Goal: Task Accomplishment & Management: Complete application form

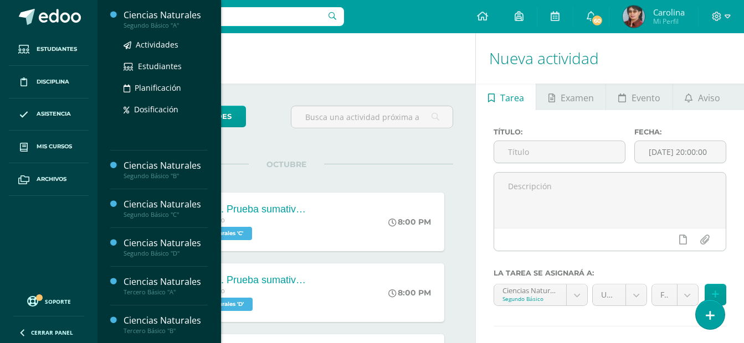
click at [160, 17] on div "Ciencias Naturales" at bounding box center [165, 15] width 84 height 13
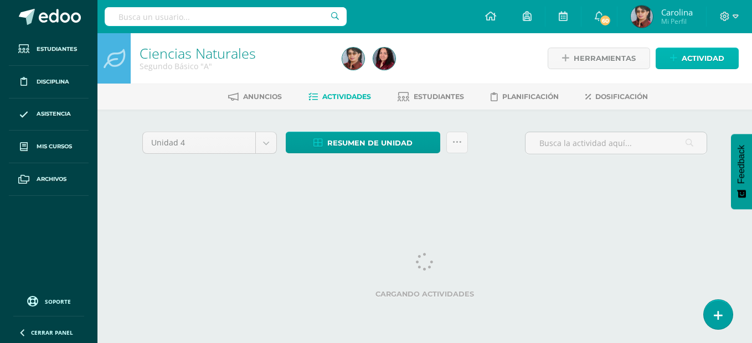
click at [694, 59] on span "Actividad" at bounding box center [703, 58] width 43 height 20
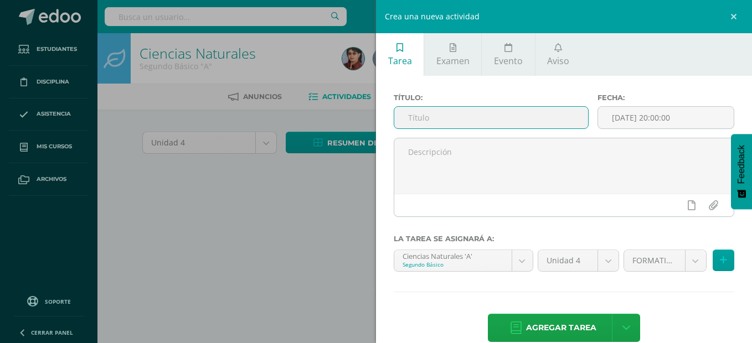
click at [441, 119] on input "text" at bounding box center [491, 118] width 194 height 22
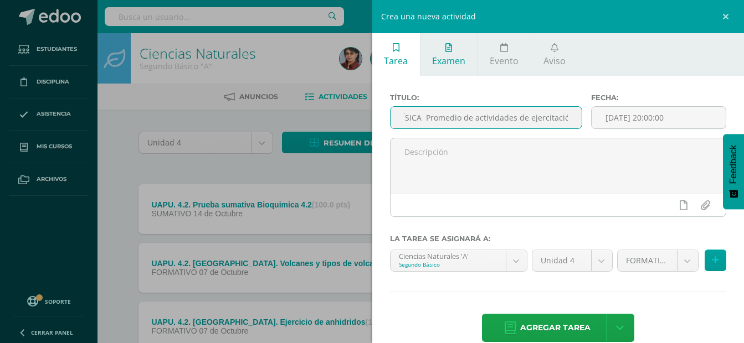
scroll to position [0, 42]
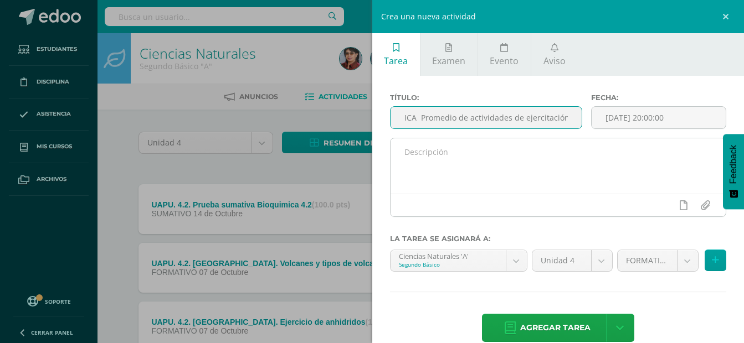
type input "UAp 4.2 FÍSICA Promedio de actividades de ejercitación"
click at [474, 151] on textarea at bounding box center [558, 165] width 336 height 55
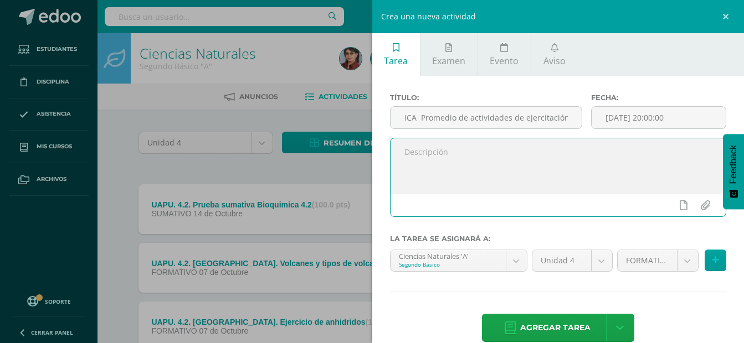
scroll to position [0, 0]
type textarea "Listado de actividades publicadas en TEAMS"
click at [457, 116] on input "UAp 4.2 FÍSICA Promedio de actividades de ejercitación" at bounding box center [486, 118] width 192 height 22
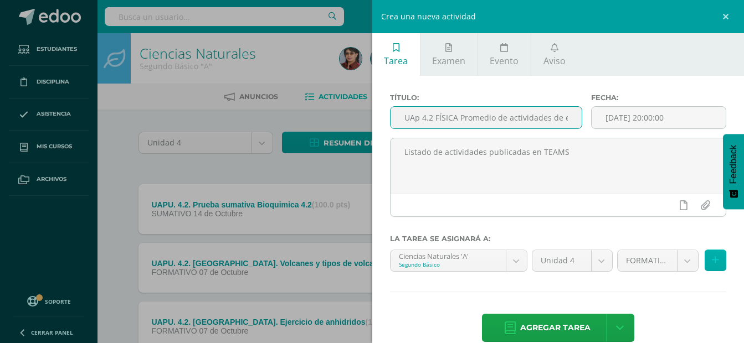
type input "UAp 4.2 FÍSICA Promedio de actividades de ejercitación"
click at [712, 259] on icon at bounding box center [715, 260] width 7 height 9
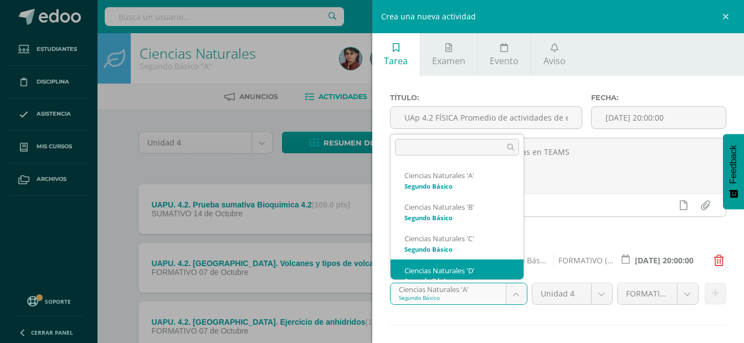
scroll to position [11, 0]
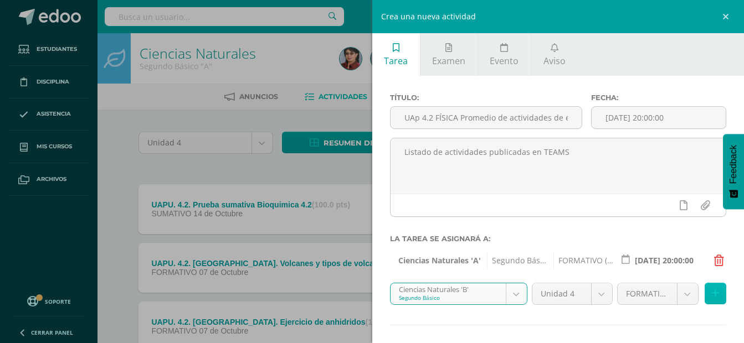
click at [712, 291] on icon at bounding box center [715, 293] width 7 height 9
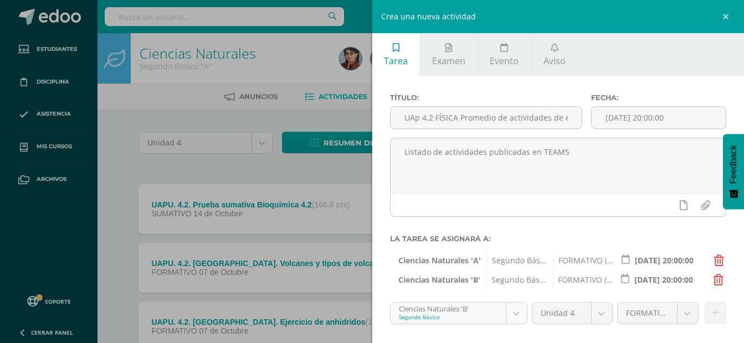
click at [712, 316] on icon at bounding box center [715, 312] width 7 height 9
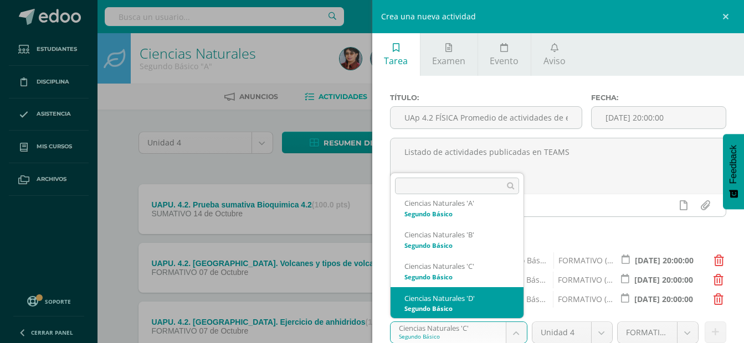
select select "213558"
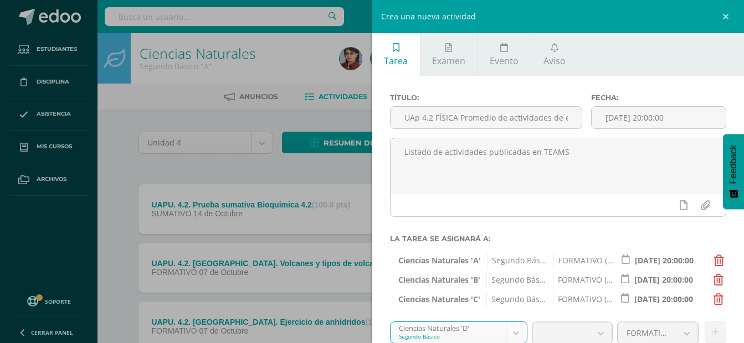
scroll to position [91, 0]
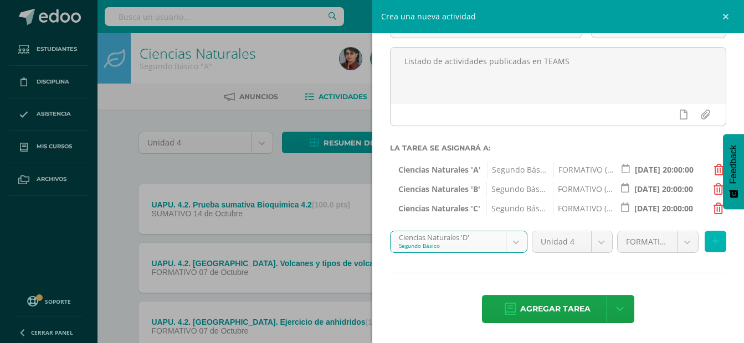
click at [712, 241] on icon at bounding box center [715, 241] width 7 height 9
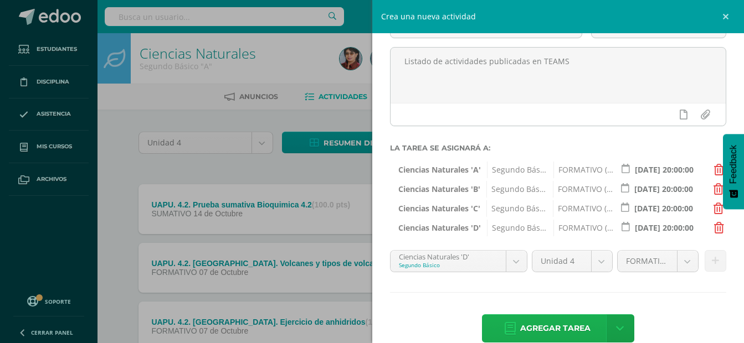
click at [555, 327] on span "Agregar tarea" at bounding box center [555, 328] width 70 height 27
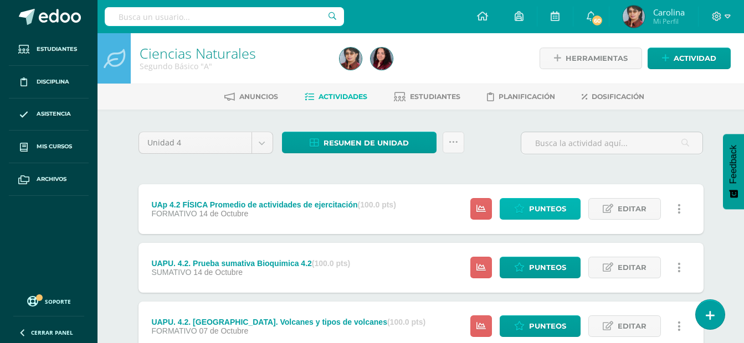
click at [556, 208] on span "Punteos" at bounding box center [547, 209] width 37 height 20
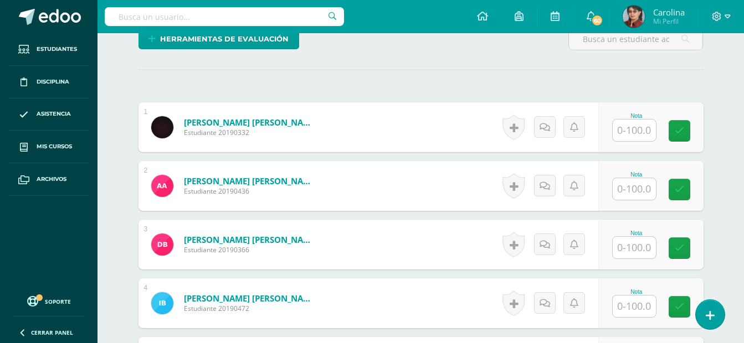
scroll to position [293, 0]
click at [647, 131] on input "text" at bounding box center [633, 130] width 43 height 22
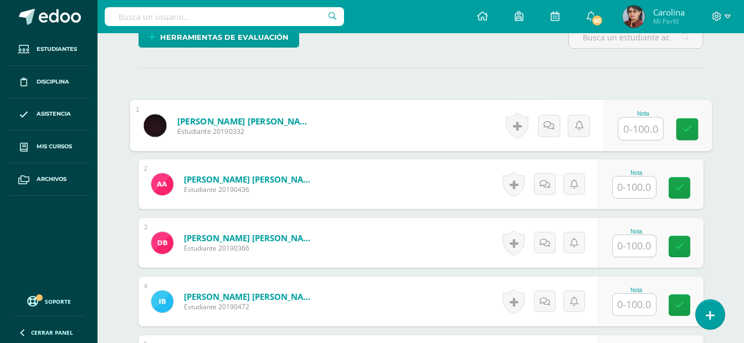
scroll to position [295, 0]
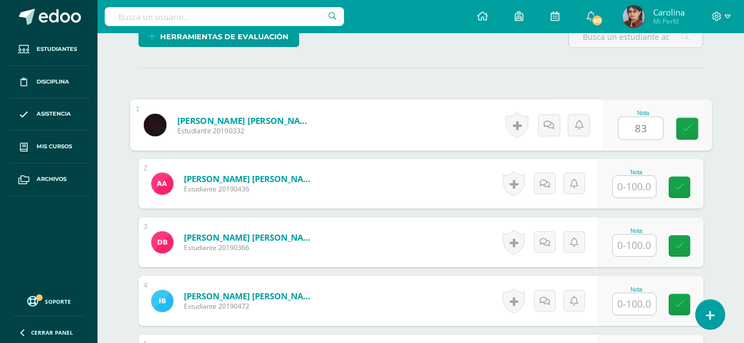
type input "83"
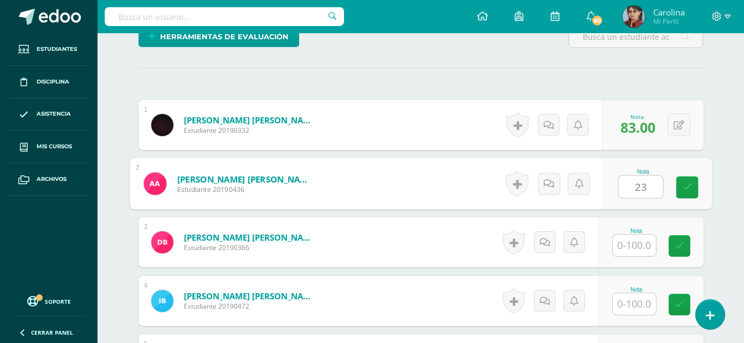
type input "23"
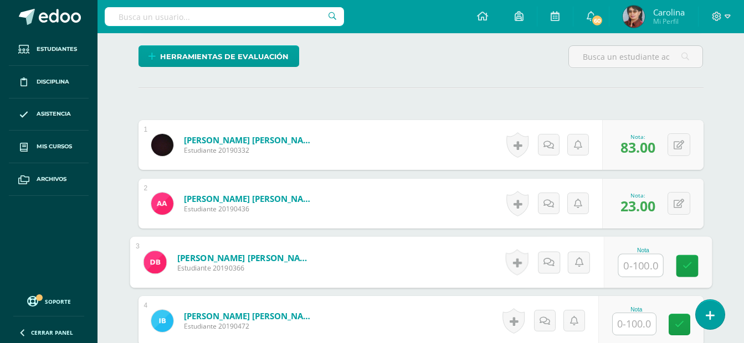
scroll to position [277, 0]
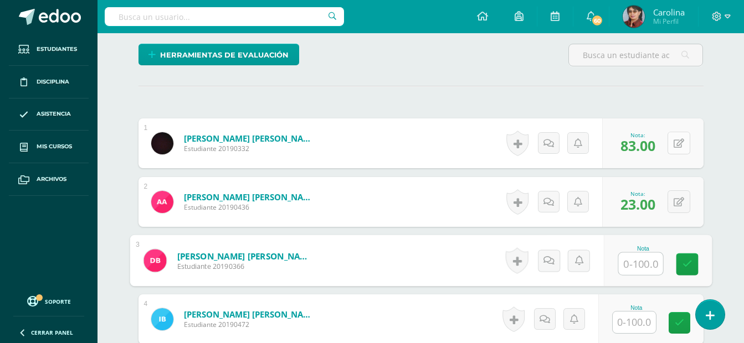
click at [681, 140] on icon at bounding box center [678, 143] width 11 height 9
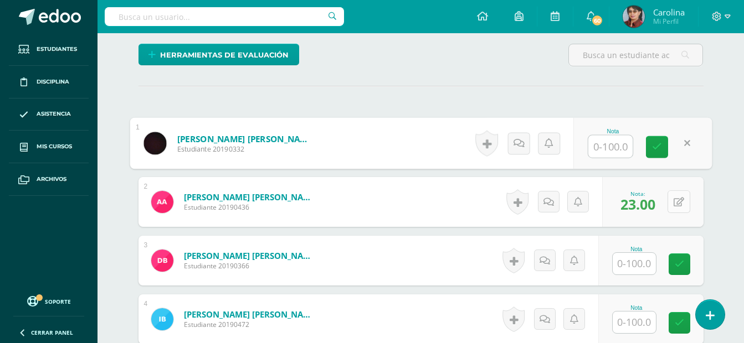
click at [681, 201] on icon at bounding box center [678, 202] width 11 height 9
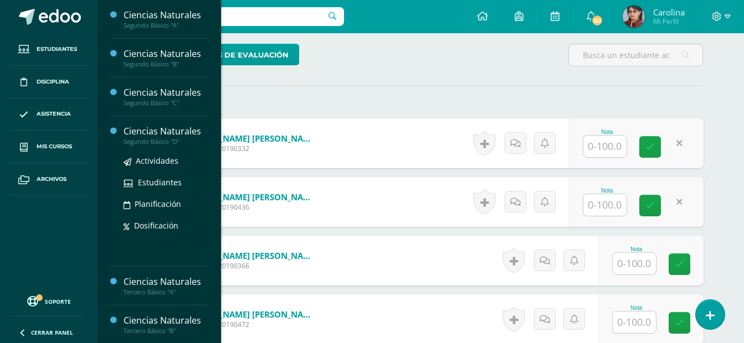
click at [182, 132] on div "Ciencias Naturales" at bounding box center [165, 131] width 84 height 13
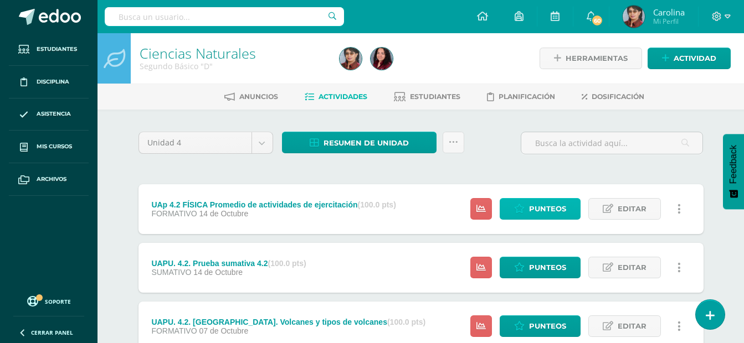
click at [542, 208] on span "Punteos" at bounding box center [547, 209] width 37 height 20
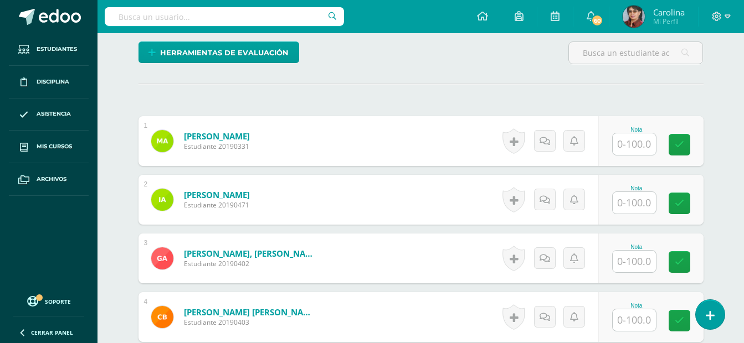
scroll to position [282, 0]
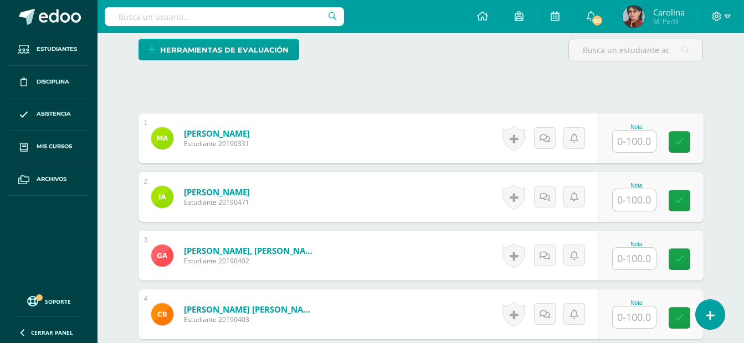
click at [638, 145] on input "text" at bounding box center [633, 142] width 43 height 22
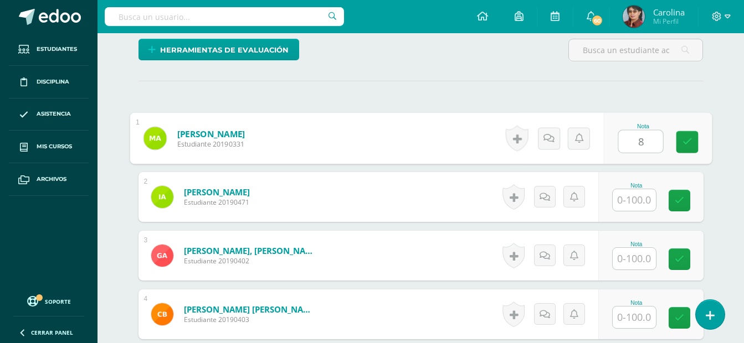
scroll to position [282, 0]
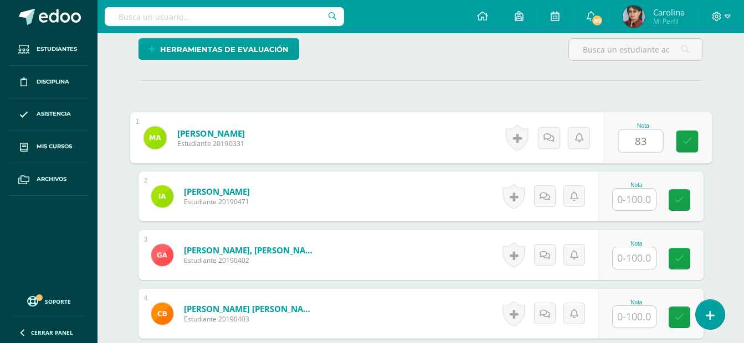
type input "83"
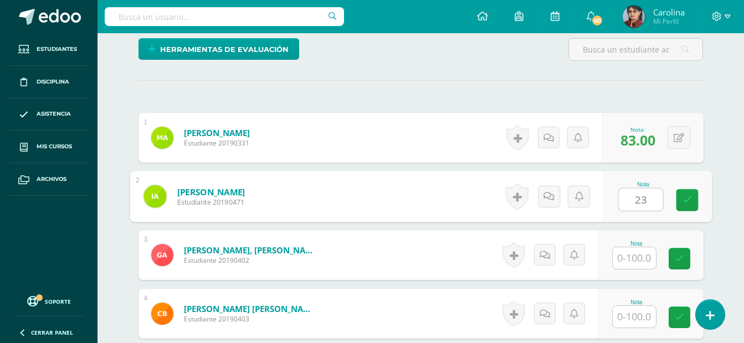
scroll to position [283, 0]
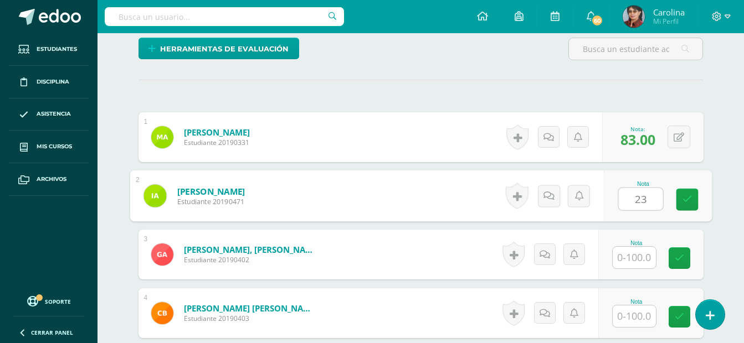
type input "23"
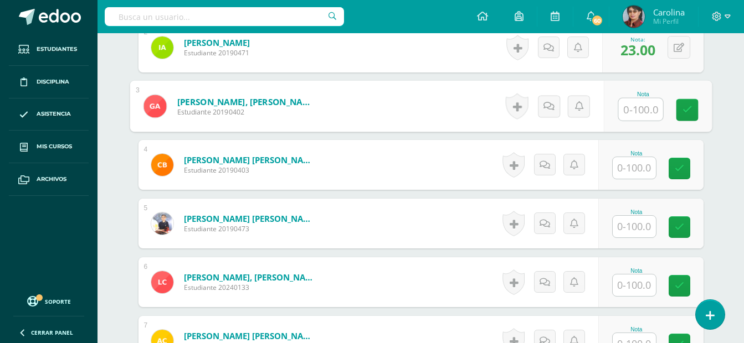
scroll to position [432, 0]
click at [636, 222] on input "text" at bounding box center [633, 226] width 43 height 22
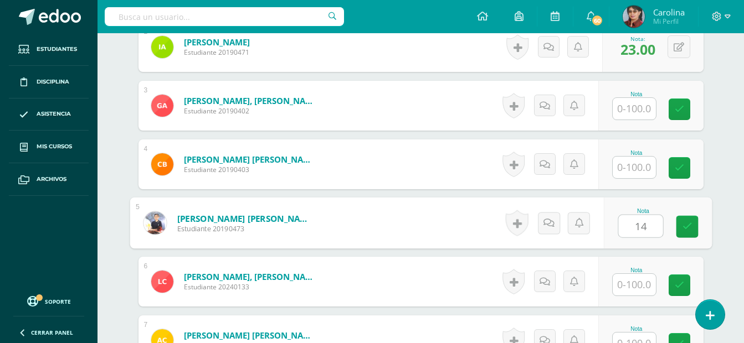
type input "14"
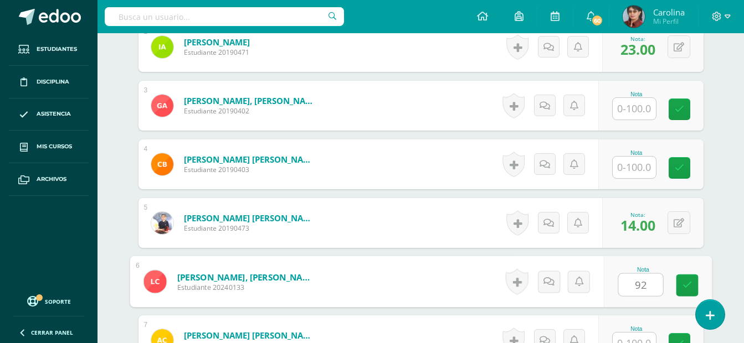
type input "92"
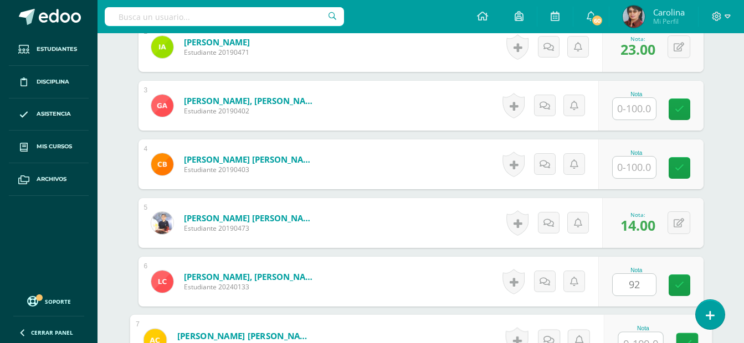
scroll to position [443, 0]
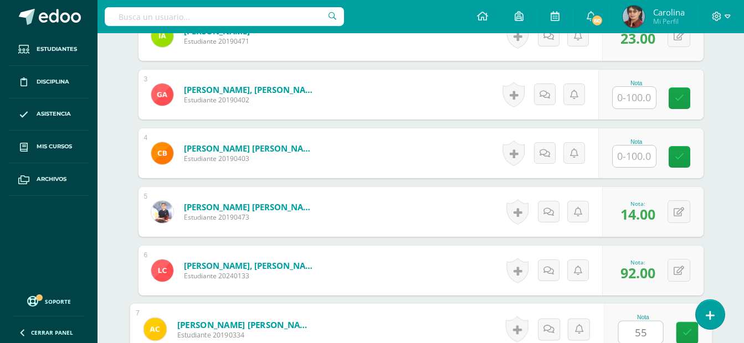
type input "55"
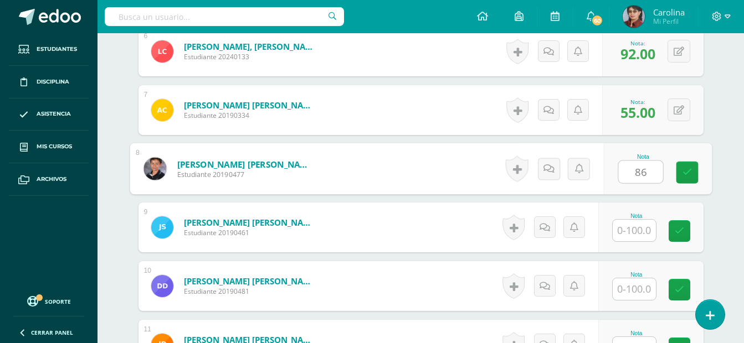
type input "86"
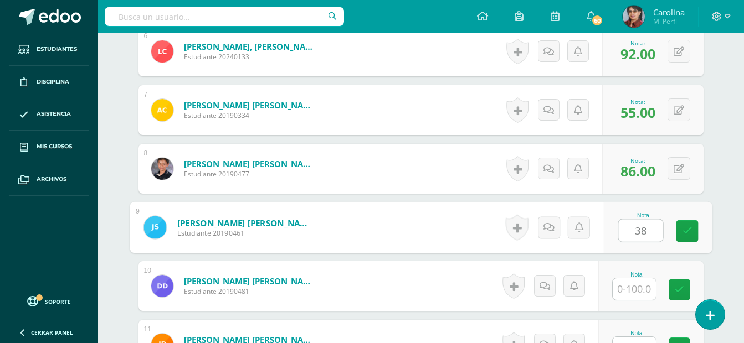
type input "38"
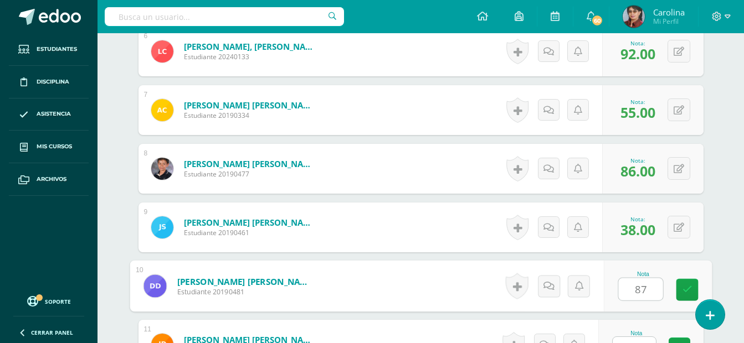
type input "87"
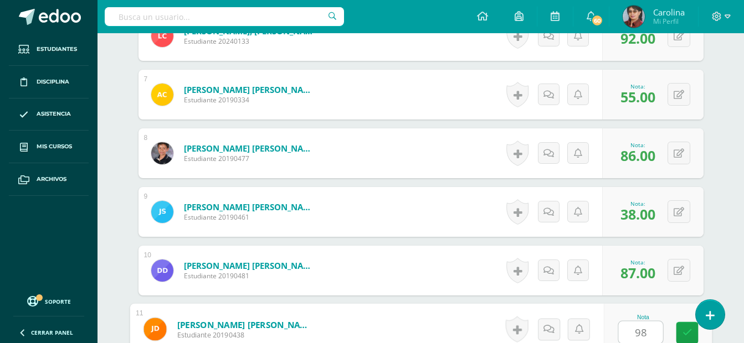
type input "98"
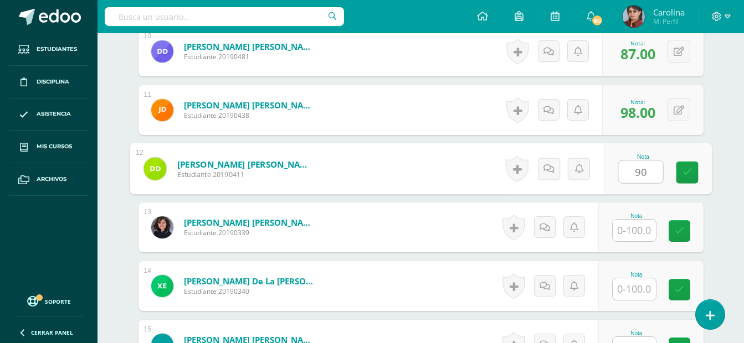
type input "90"
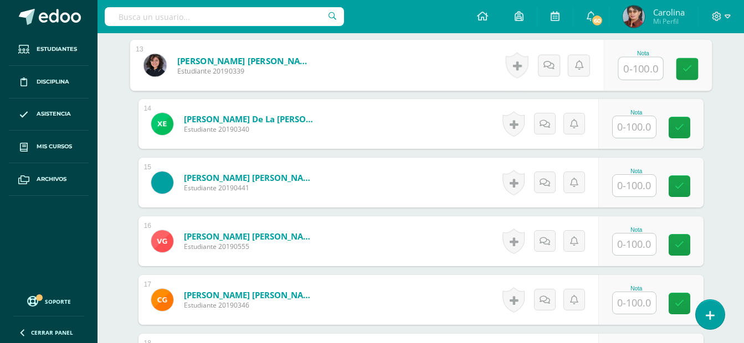
scroll to position [1063, 0]
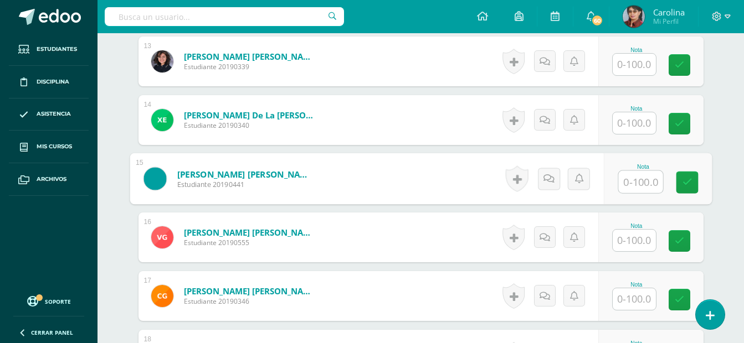
click at [638, 183] on input "text" at bounding box center [640, 182] width 44 height 22
type input "54"
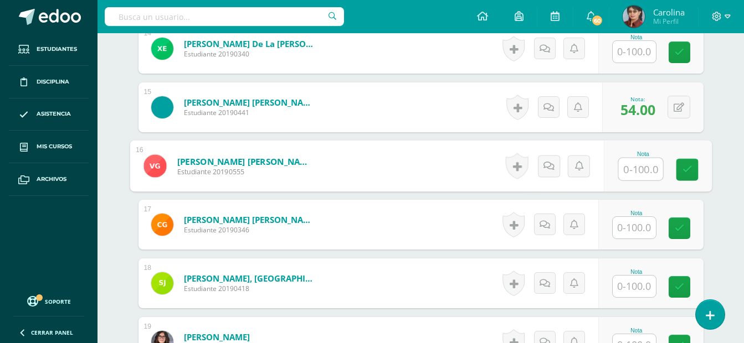
scroll to position [1137, 0]
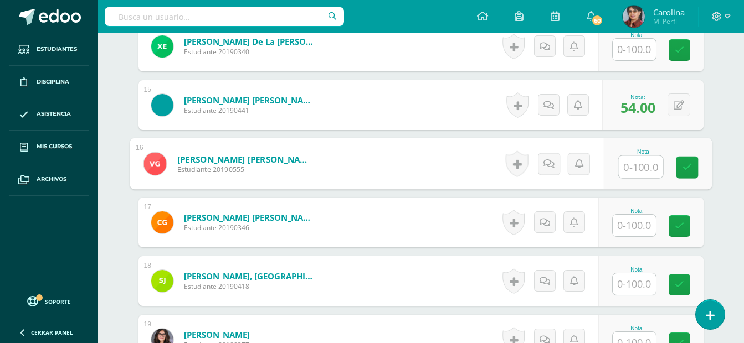
click at [640, 225] on input "text" at bounding box center [633, 226] width 43 height 22
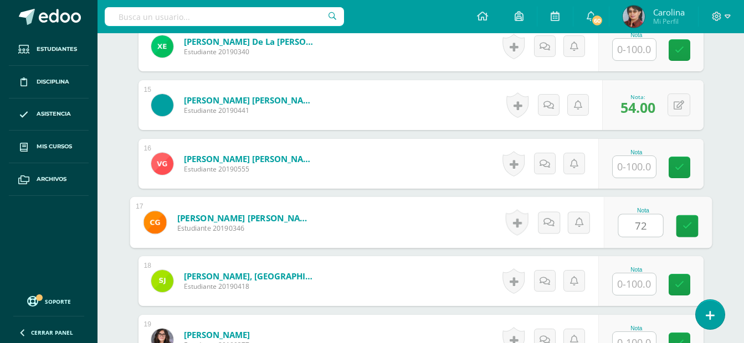
type input "72"
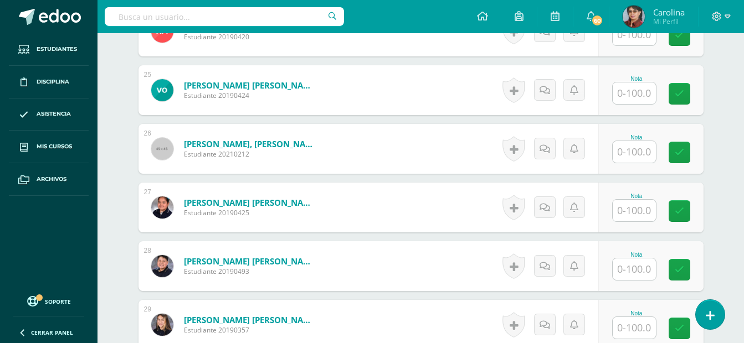
scroll to position [1746, 0]
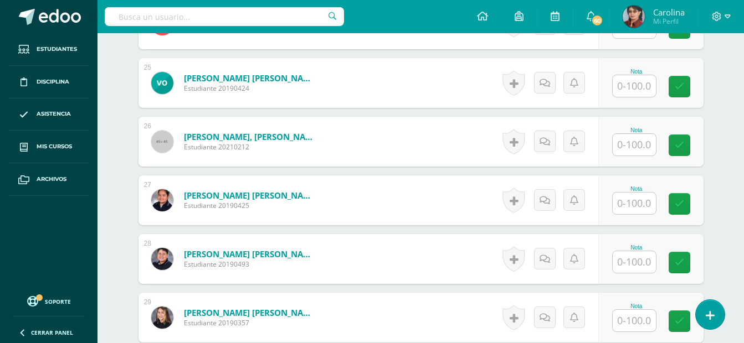
click at [637, 85] on input "text" at bounding box center [633, 86] width 43 height 22
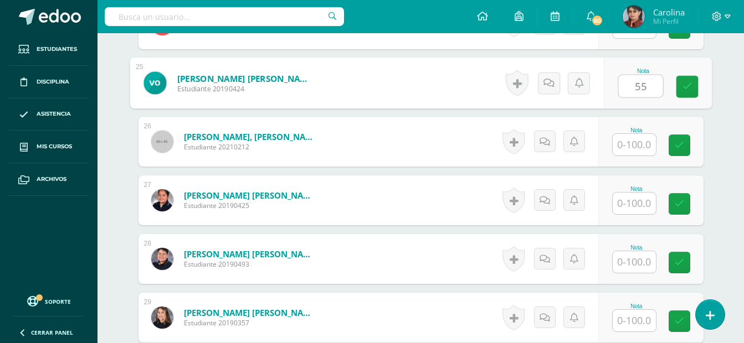
type input "55"
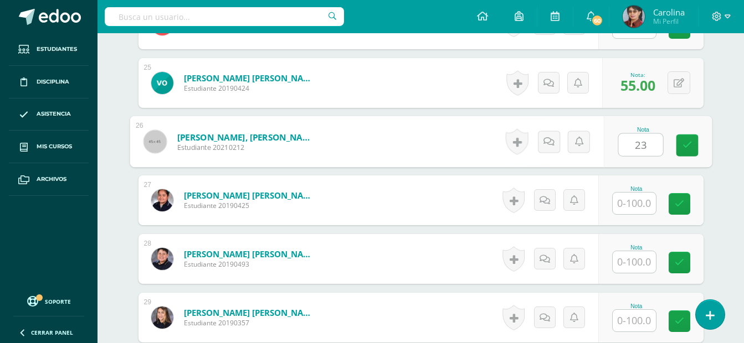
type input "23"
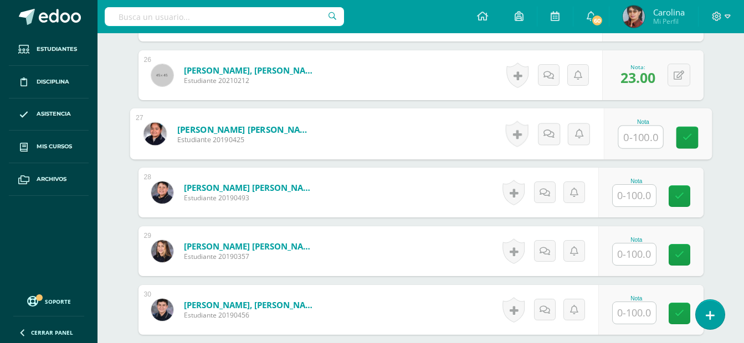
scroll to position [1820, 0]
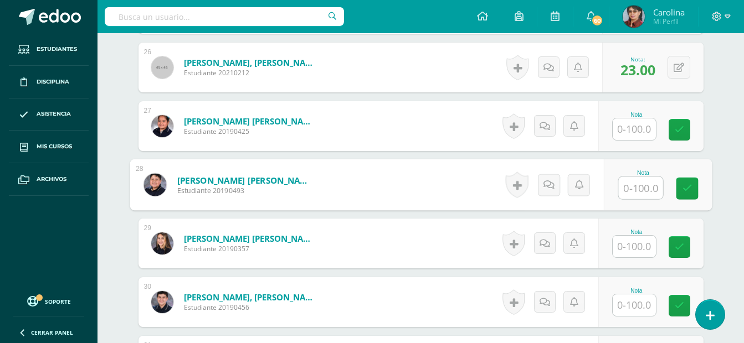
click at [638, 188] on input "text" at bounding box center [640, 188] width 44 height 22
type input "37"
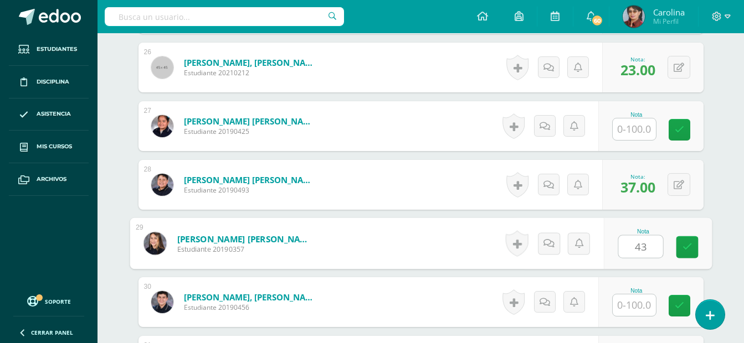
type input "43"
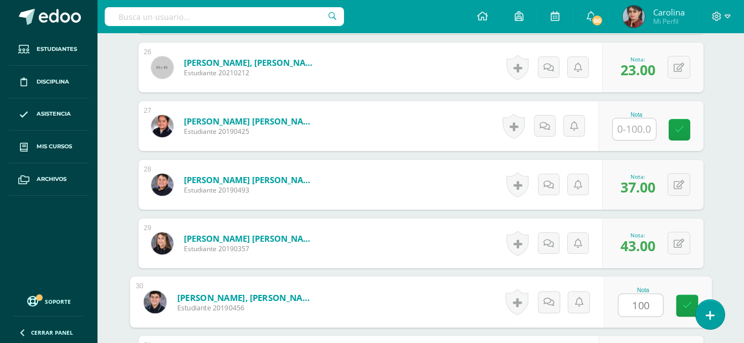
type input "100"
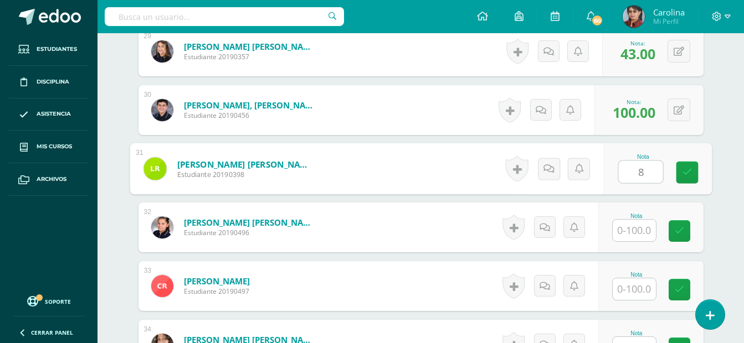
type input "8"
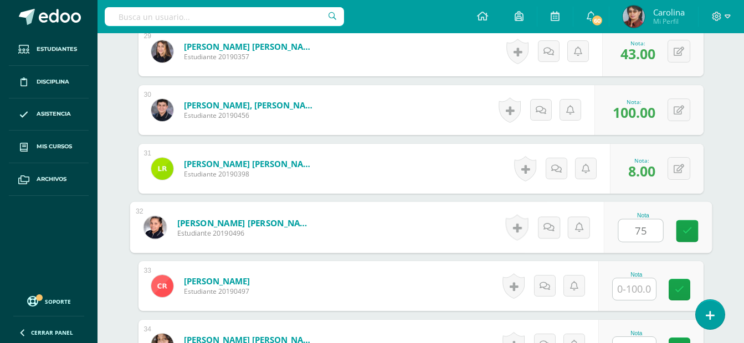
type input "75"
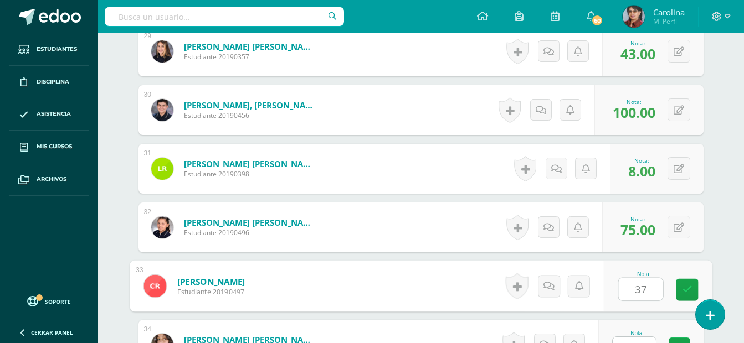
type input "37"
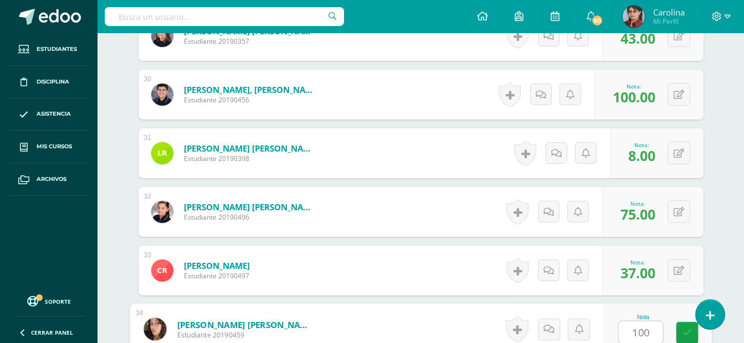
type input "100"
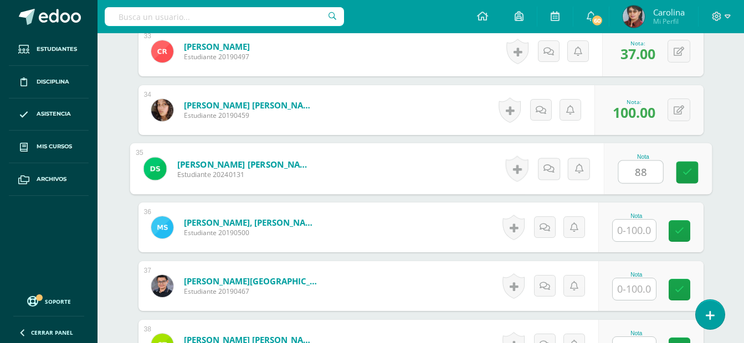
type input "88"
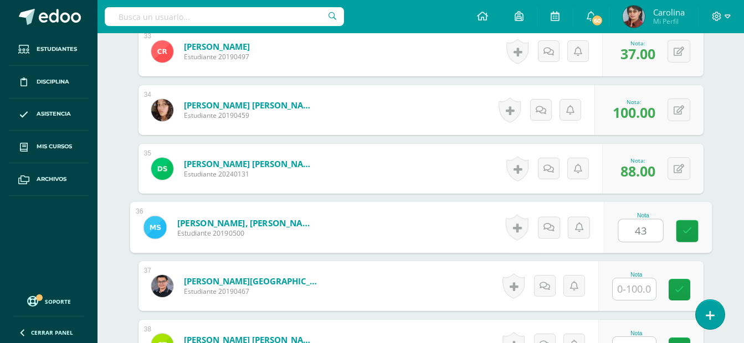
type input "43"
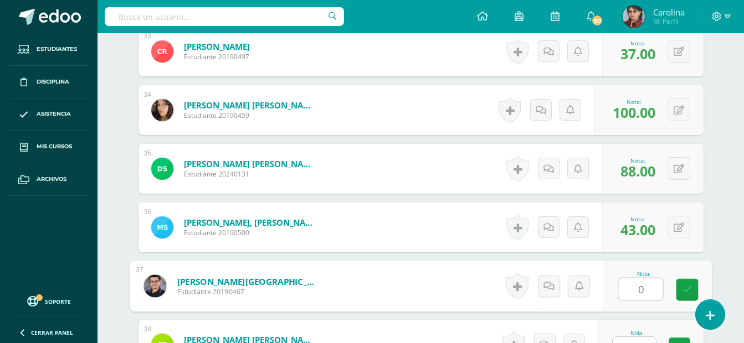
type input "0"
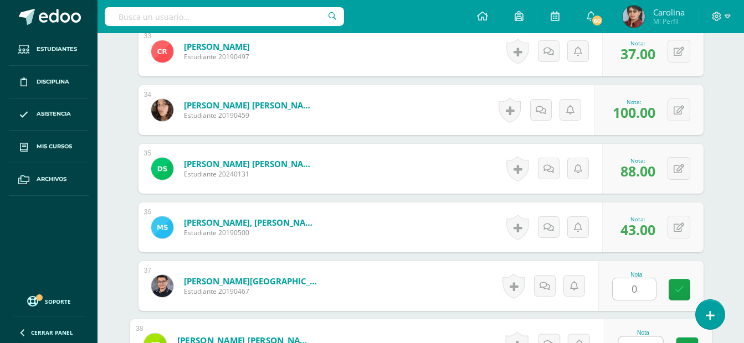
scroll to position [2262, 0]
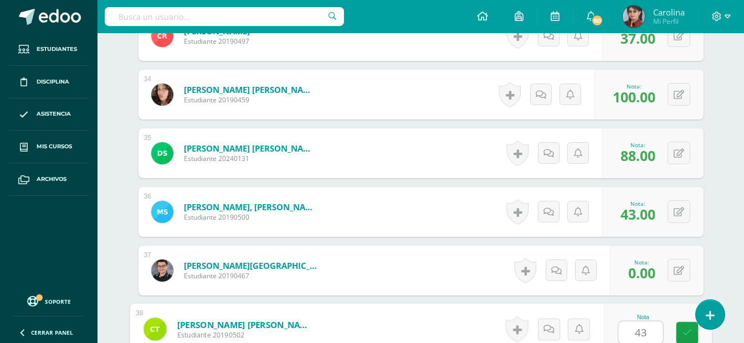
type input "43"
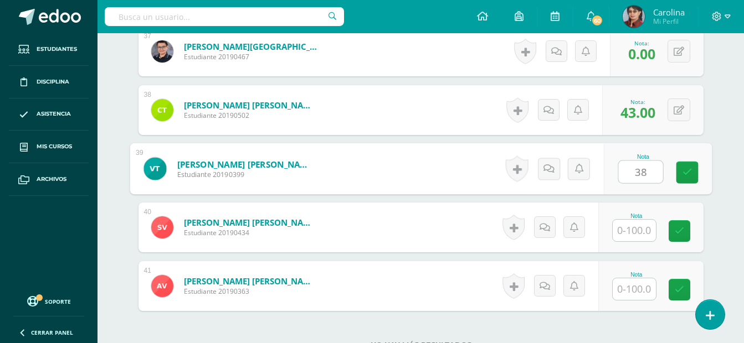
type input "38"
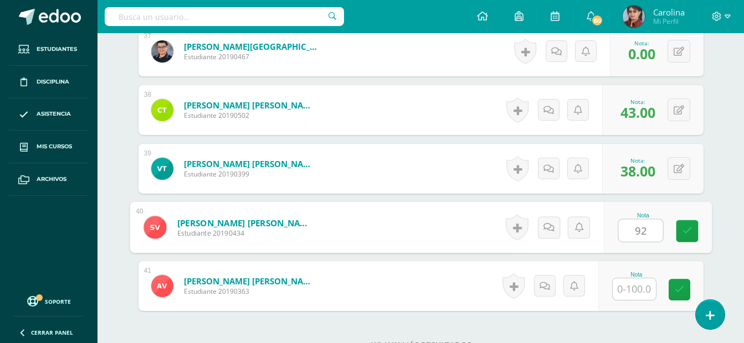
type input "92"
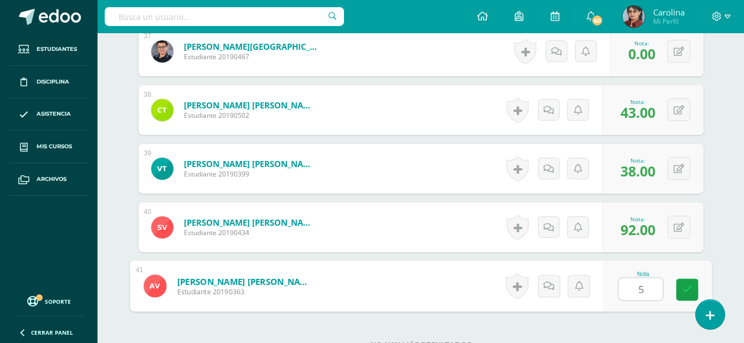
type input "55"
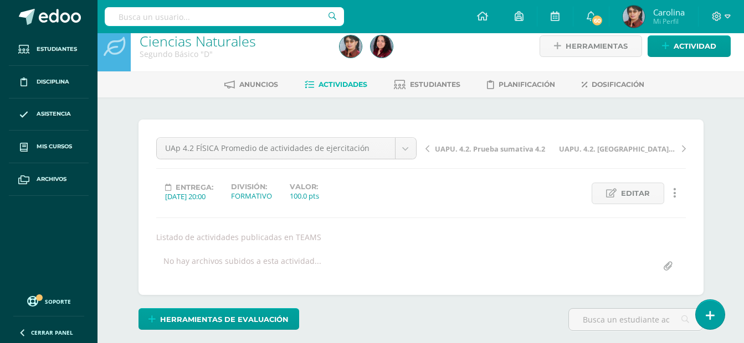
scroll to position [0, 0]
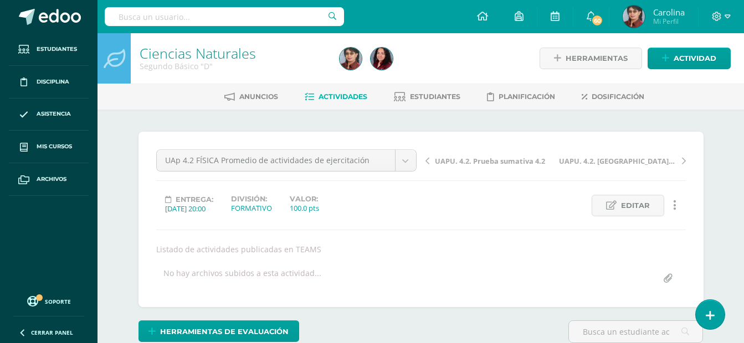
click at [322, 99] on span "Actividades" at bounding box center [342, 96] width 49 height 8
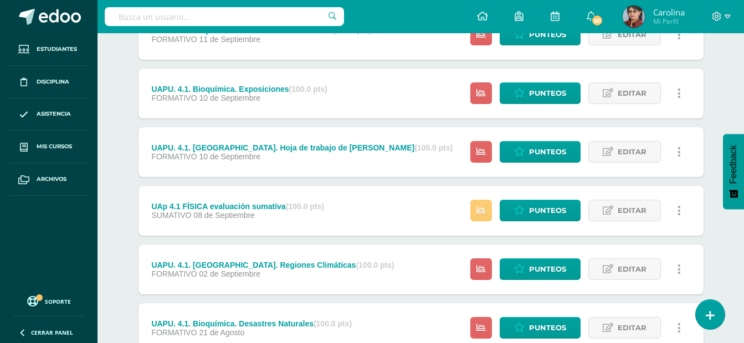
scroll to position [705, 0]
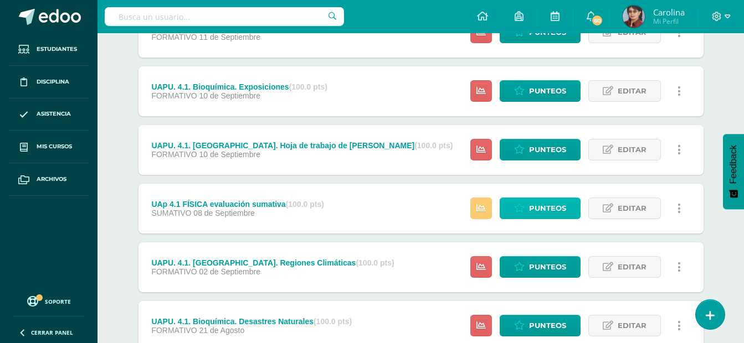
click at [549, 209] on span "Punteos" at bounding box center [547, 208] width 37 height 20
click at [539, 209] on span "Punteos" at bounding box center [547, 208] width 37 height 20
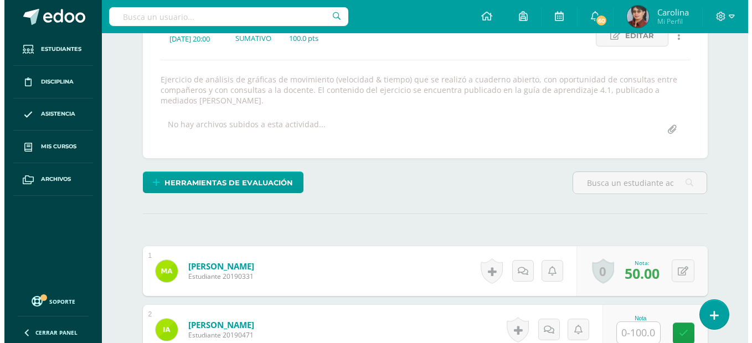
scroll to position [171, 0]
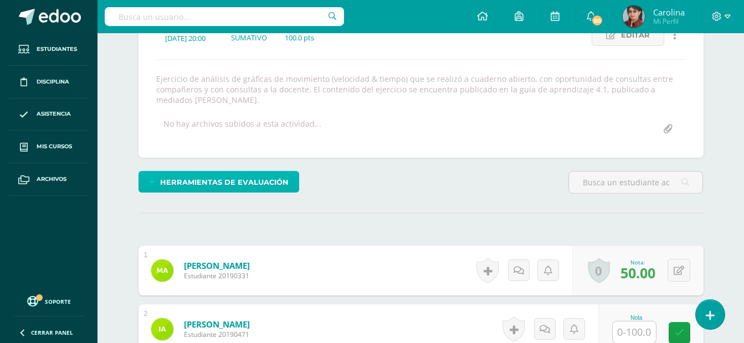
click at [266, 184] on span "Herramientas de evaluación" at bounding box center [224, 182] width 128 height 20
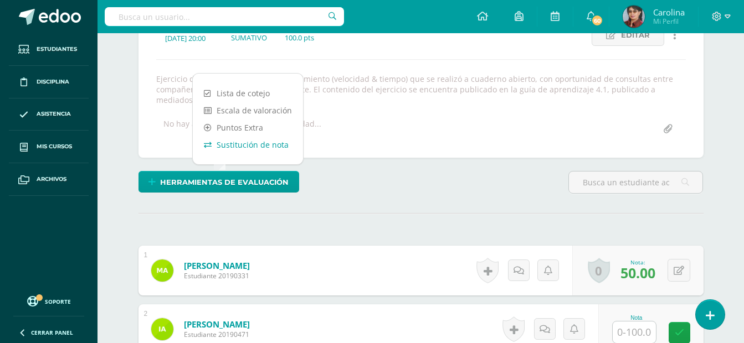
click at [266, 145] on link "Sustitución de nota" at bounding box center [248, 144] width 110 height 17
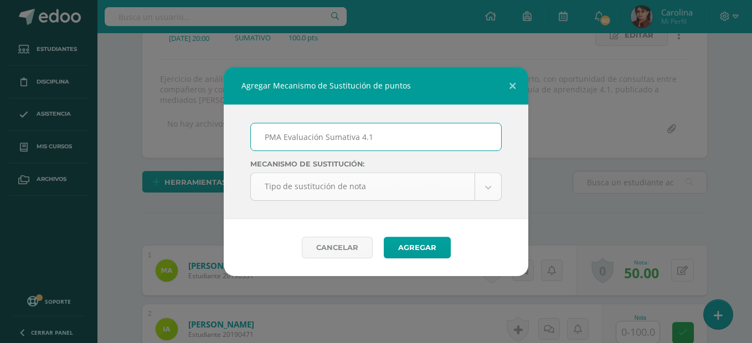
type input "PMA Evaluación Sumativa 4.1"
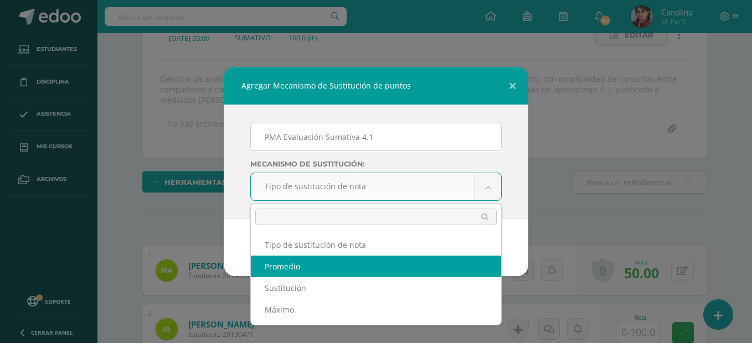
select select "average"
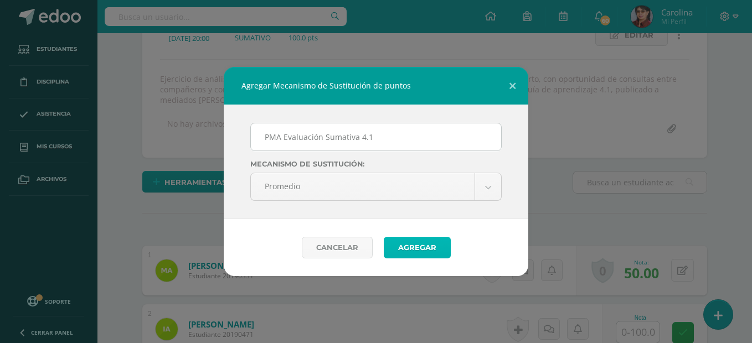
click at [441, 249] on button "Agregar" at bounding box center [417, 248] width 67 height 22
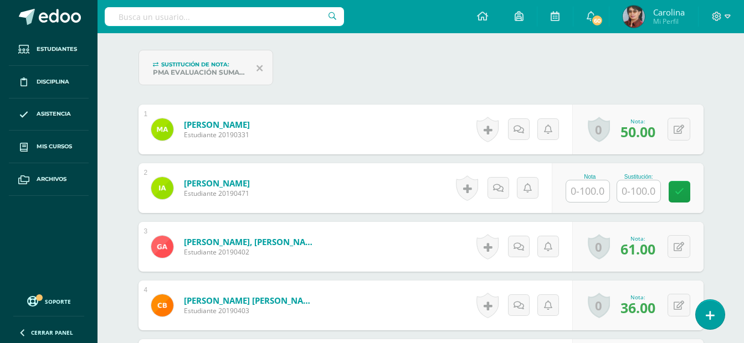
scroll to position [368, 0]
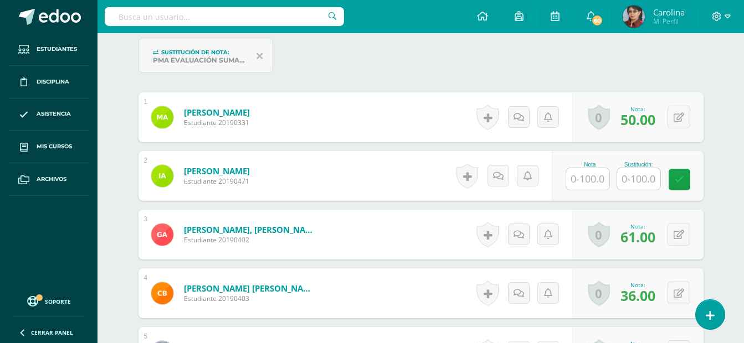
click at [596, 184] on input "text" at bounding box center [587, 179] width 43 height 22
type input "0"
click at [678, 179] on icon at bounding box center [678, 176] width 11 height 9
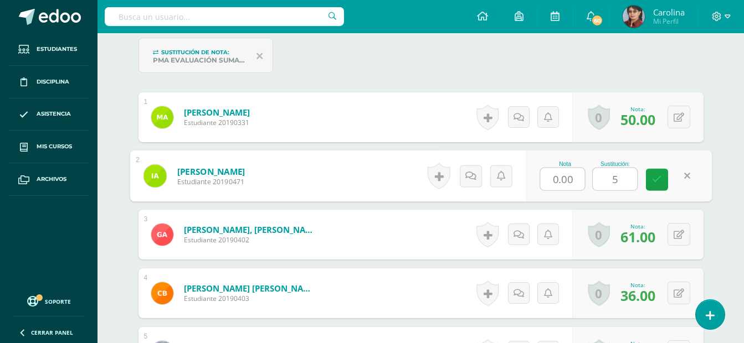
type input "55"
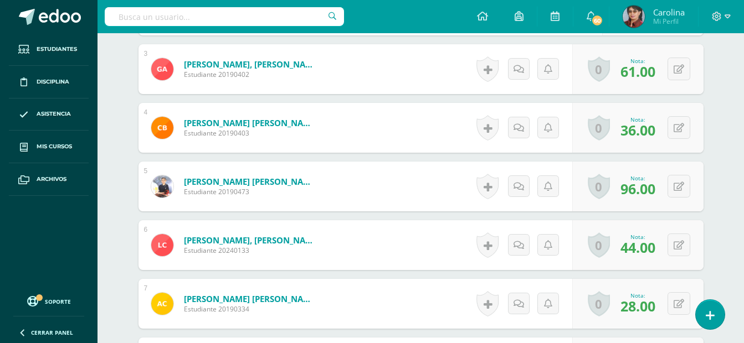
scroll to position [534, 0]
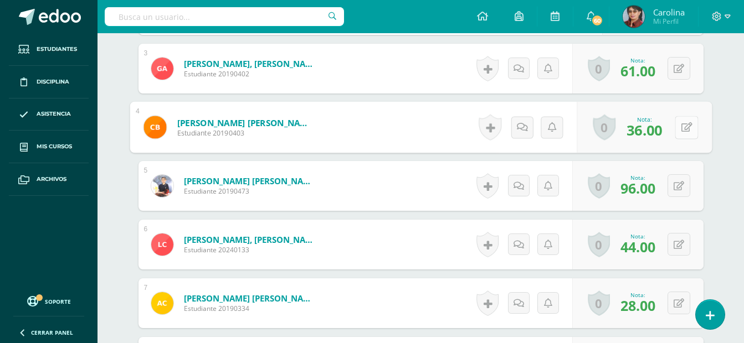
click at [676, 124] on button at bounding box center [685, 127] width 23 height 23
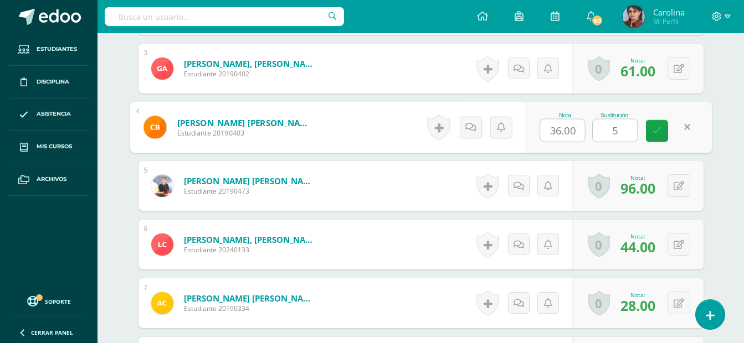
type input "55"
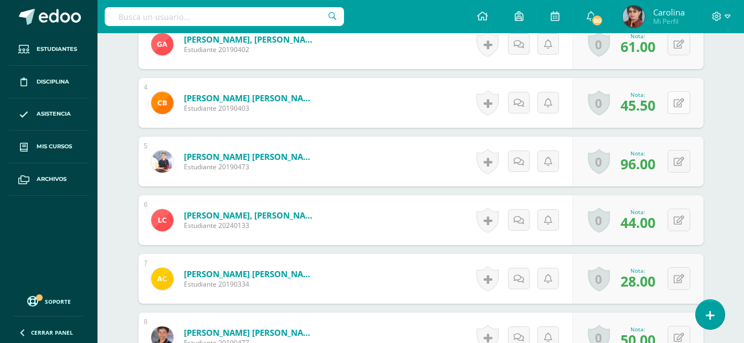
scroll to position [571, 0]
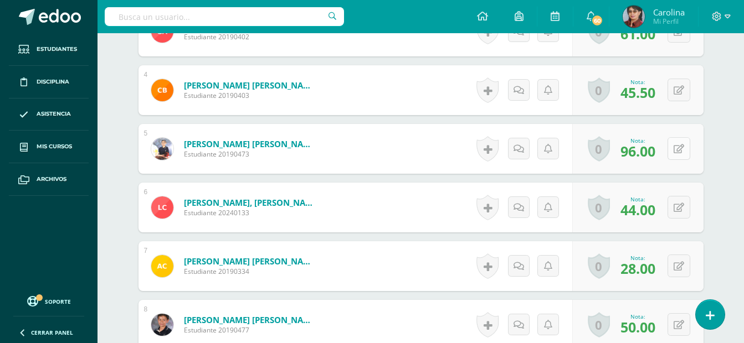
click at [676, 150] on button at bounding box center [678, 148] width 23 height 23
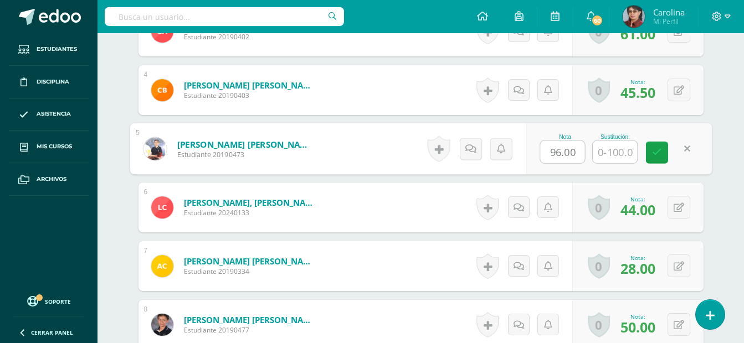
click at [559, 153] on input "96.00" at bounding box center [562, 152] width 44 height 22
type input "6"
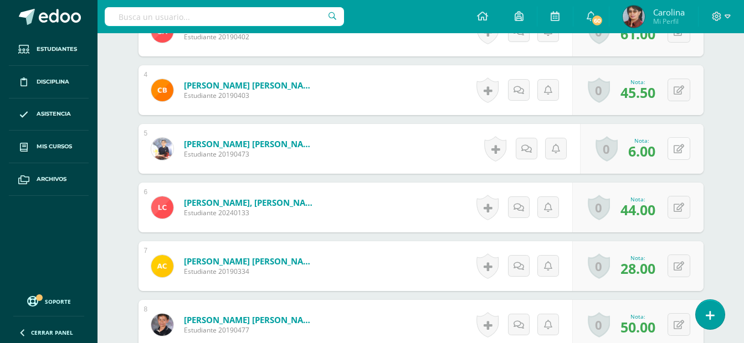
click at [677, 151] on button at bounding box center [678, 148] width 23 height 23
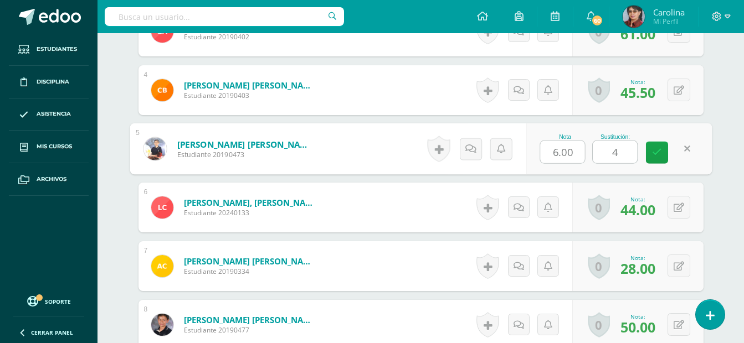
type input "40"
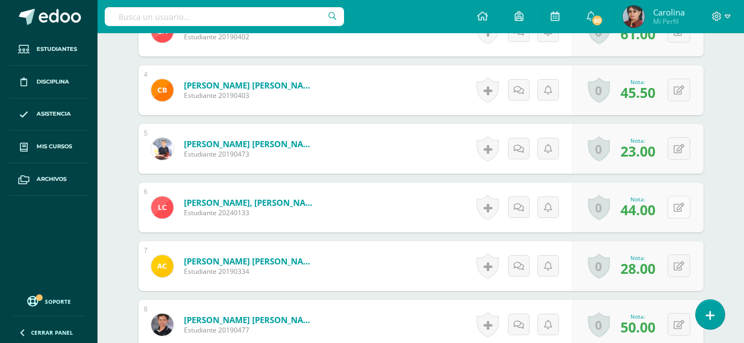
click at [679, 207] on icon at bounding box center [678, 207] width 11 height 9
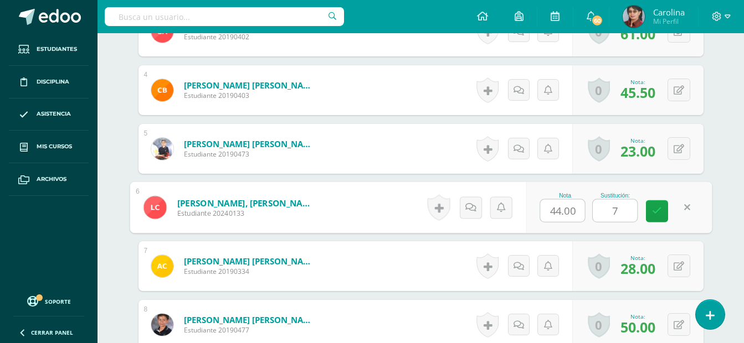
type input "70"
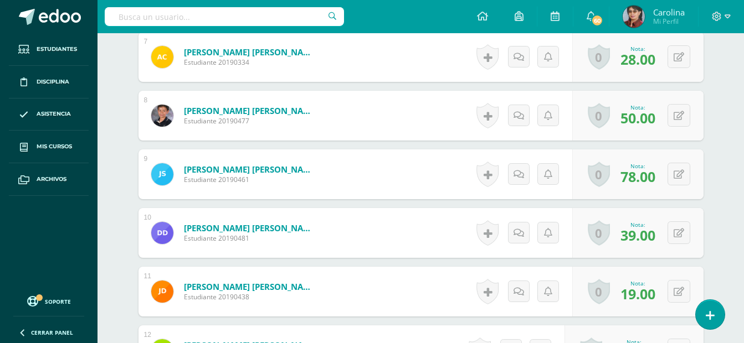
scroll to position [793, 0]
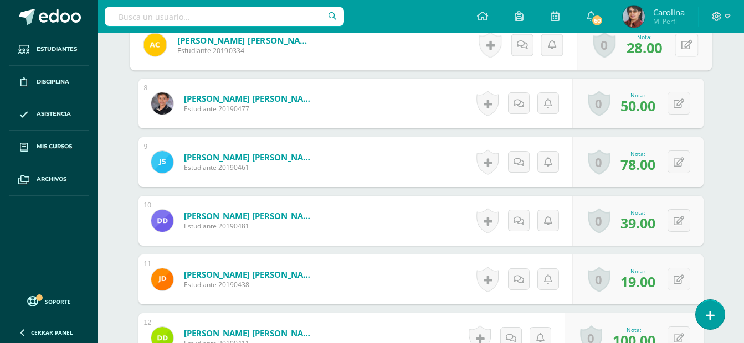
click at [678, 52] on button at bounding box center [685, 44] width 23 height 23
type input "54"
click at [681, 219] on icon at bounding box center [678, 221] width 11 height 9
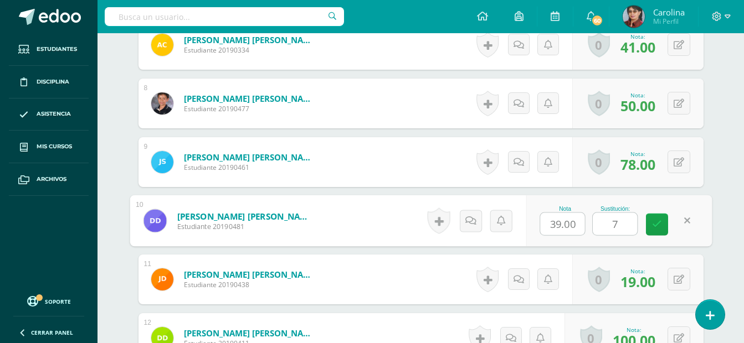
type input "70"
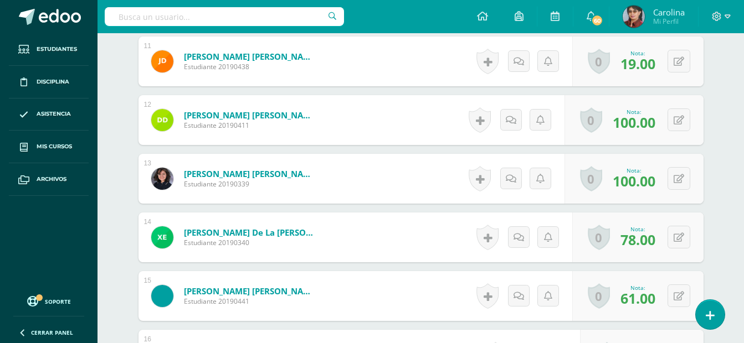
scroll to position [1018, 0]
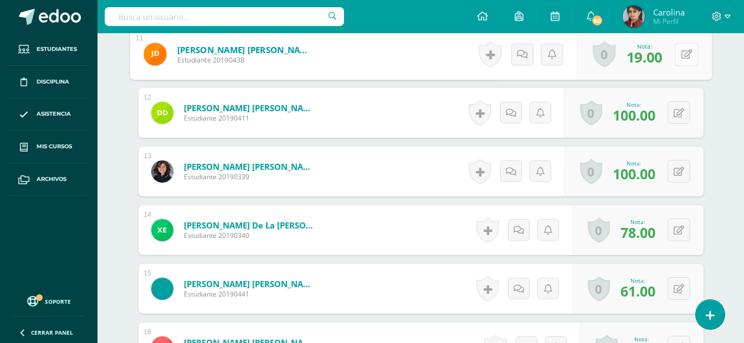
click at [679, 55] on button at bounding box center [685, 54] width 23 height 23
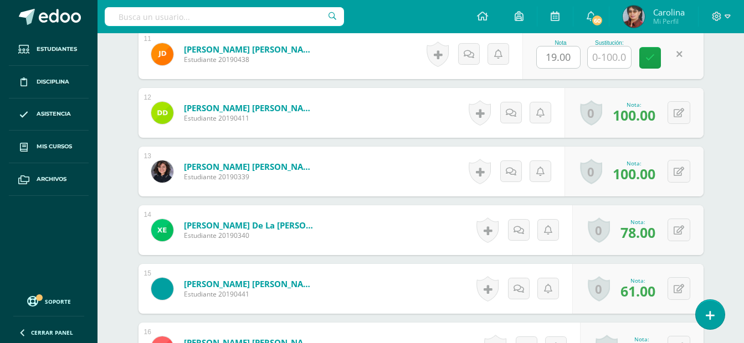
click at [671, 55] on div "Nota 19.00 Sustitución:" at bounding box center [612, 54] width 181 height 50
click at [671, 55] on div "0 [GEOGRAPHIC_DATA] Logros obtenidos Aún no hay logros agregados Nota: 19.00" at bounding box center [637, 54] width 131 height 50
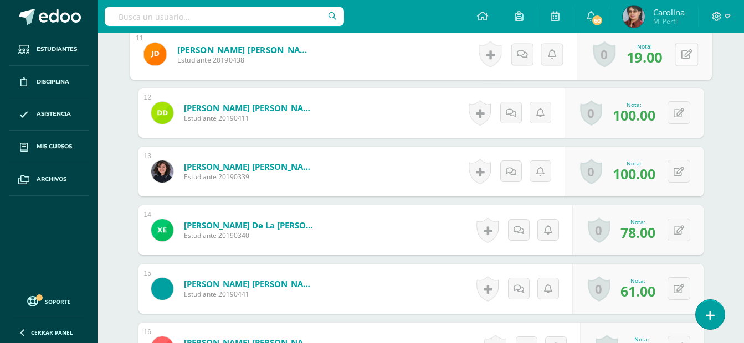
click at [686, 48] on button at bounding box center [685, 54] width 23 height 23
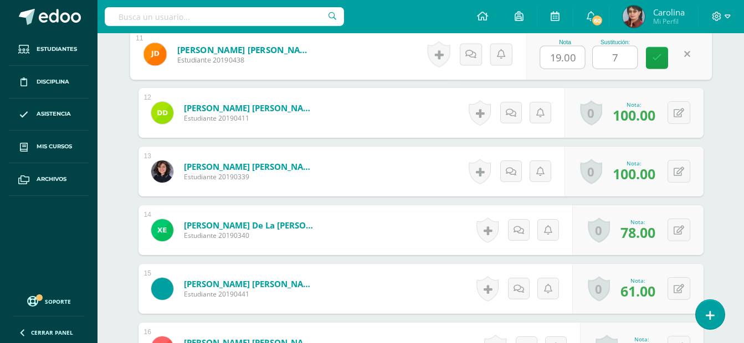
type input "70"
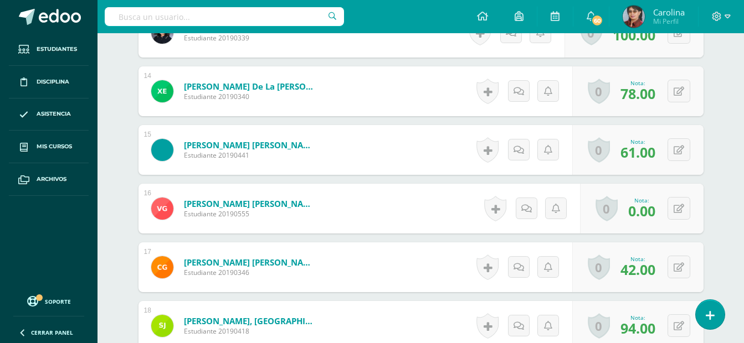
scroll to position [1166, 0]
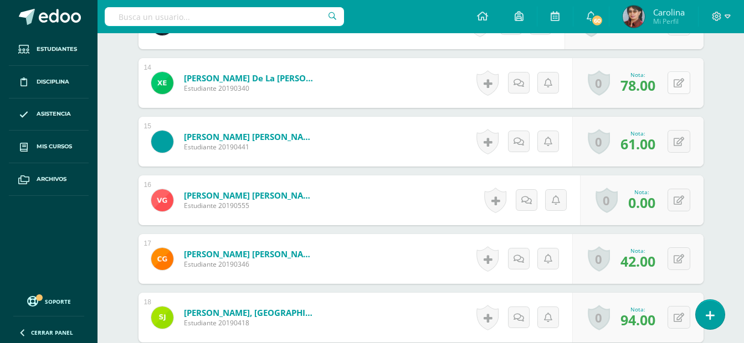
click at [681, 83] on icon at bounding box center [678, 83] width 11 height 9
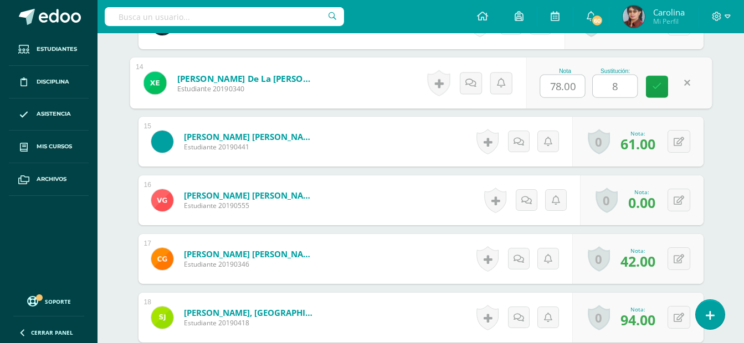
type input "85"
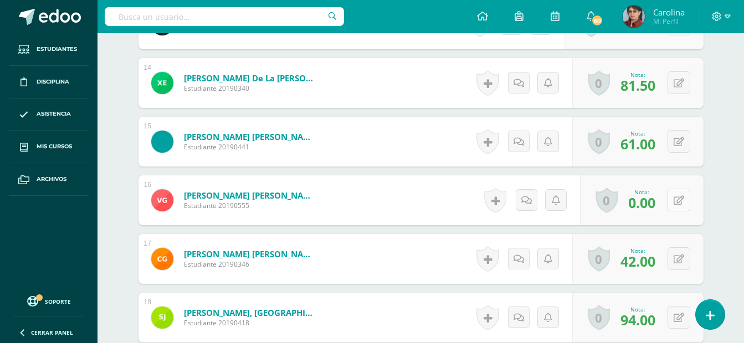
click at [679, 200] on icon at bounding box center [678, 200] width 11 height 9
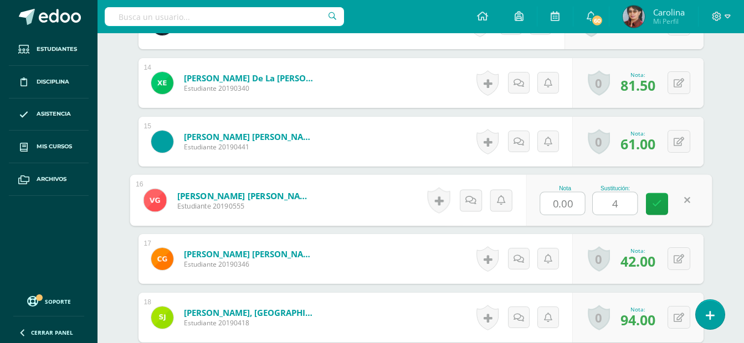
type input "40"
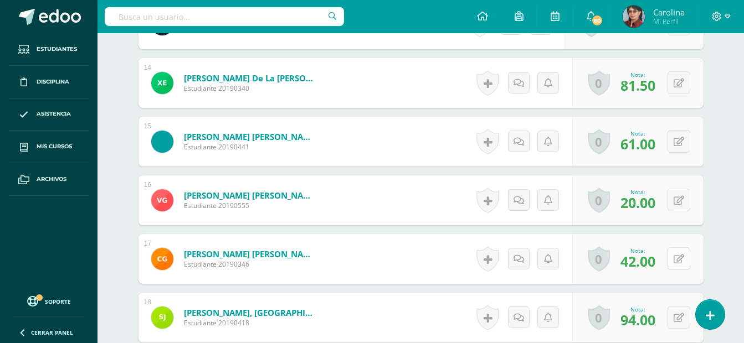
click at [677, 260] on icon at bounding box center [678, 259] width 11 height 9
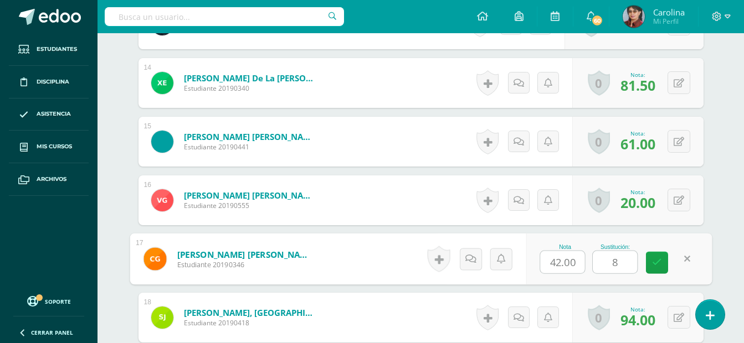
type input "85"
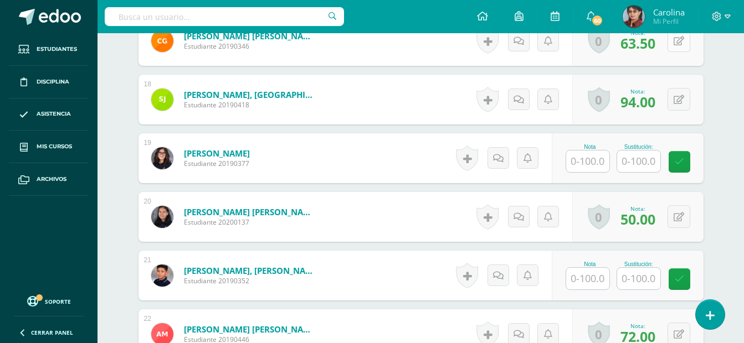
scroll to position [1387, 0]
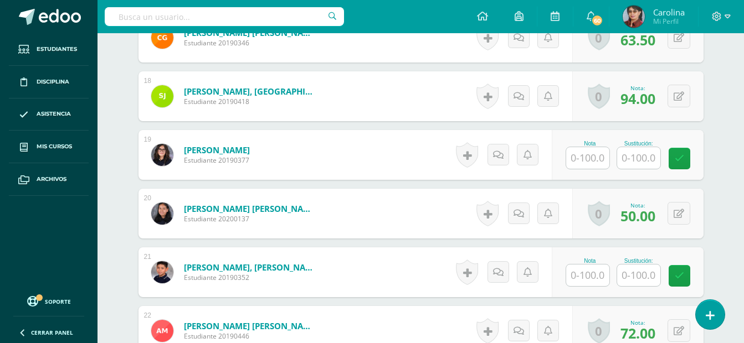
click at [584, 156] on input "text" at bounding box center [587, 158] width 43 height 22
type input "100"
click at [681, 209] on icon at bounding box center [678, 213] width 11 height 9
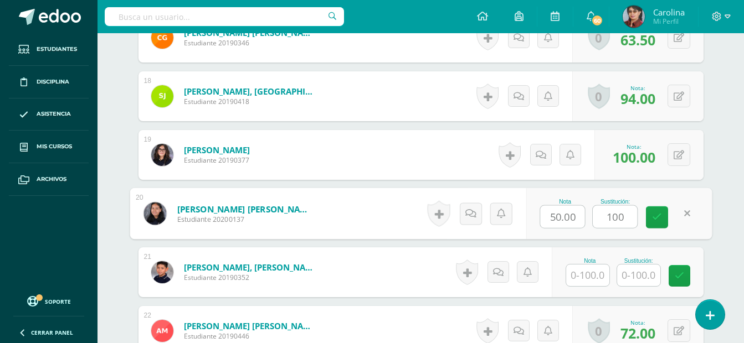
type input "100"
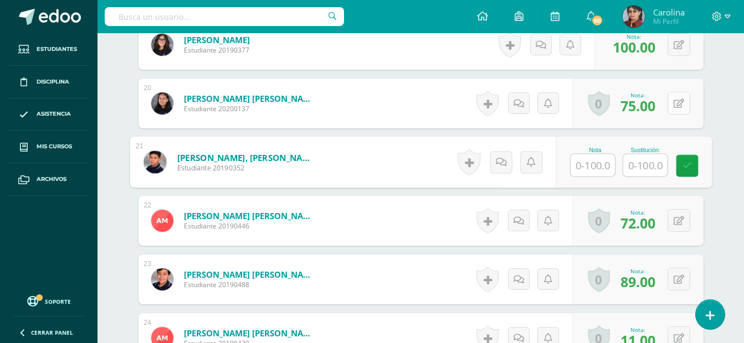
scroll to position [1498, 0]
click at [598, 166] on input "text" at bounding box center [592, 165] width 44 height 22
type input "40"
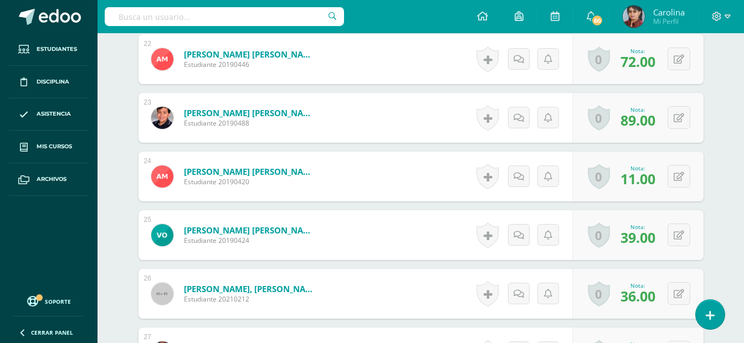
scroll to position [1664, 0]
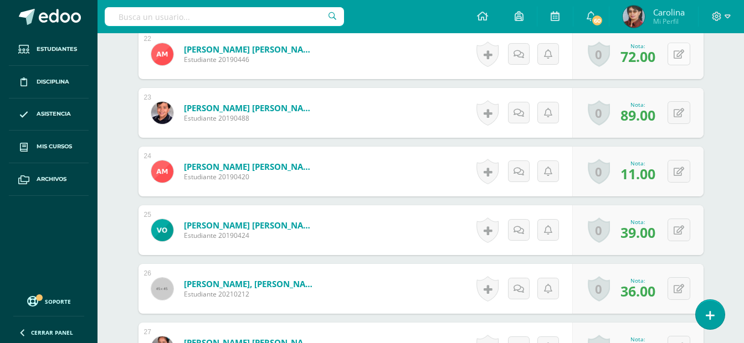
click at [674, 55] on icon at bounding box center [678, 54] width 11 height 9
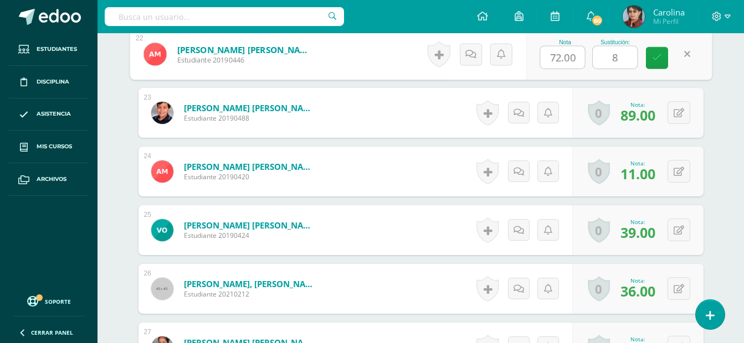
type input "85"
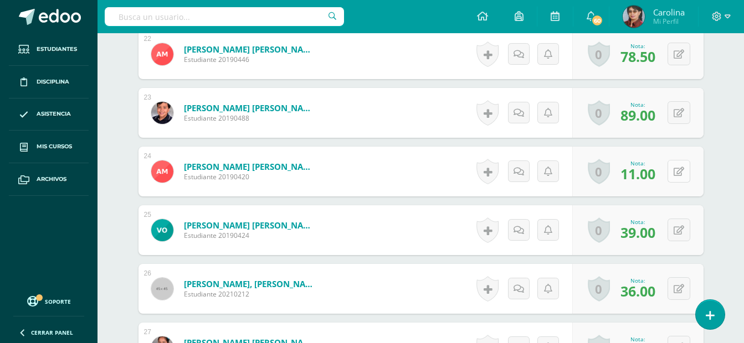
click at [684, 173] on button at bounding box center [678, 171] width 23 height 23
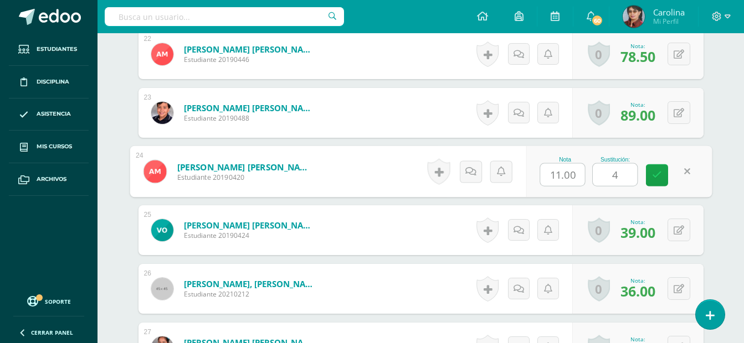
type input "40"
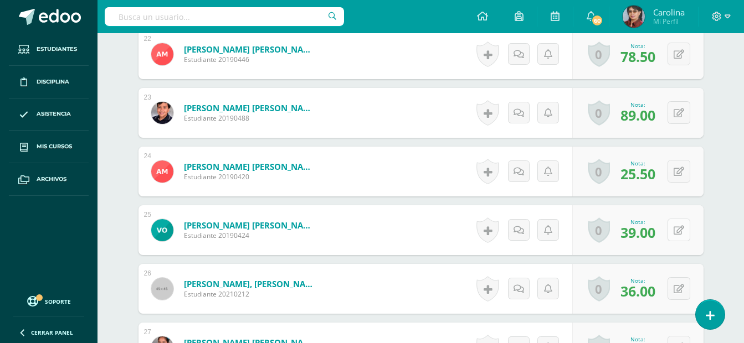
click at [674, 228] on button at bounding box center [678, 230] width 23 height 23
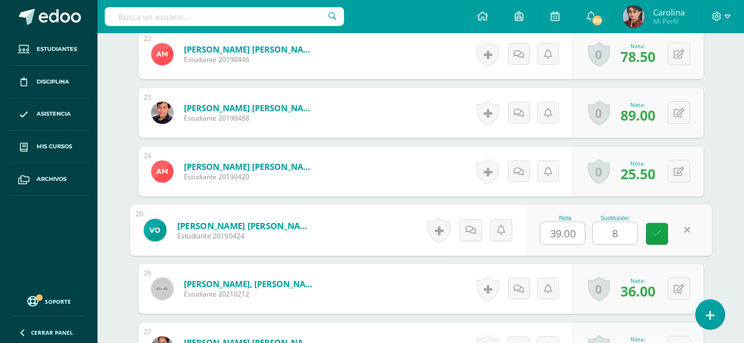
type input "85"
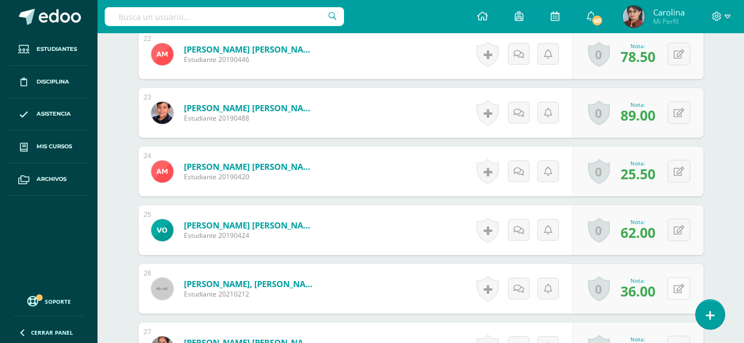
click at [678, 290] on icon at bounding box center [678, 289] width 11 height 9
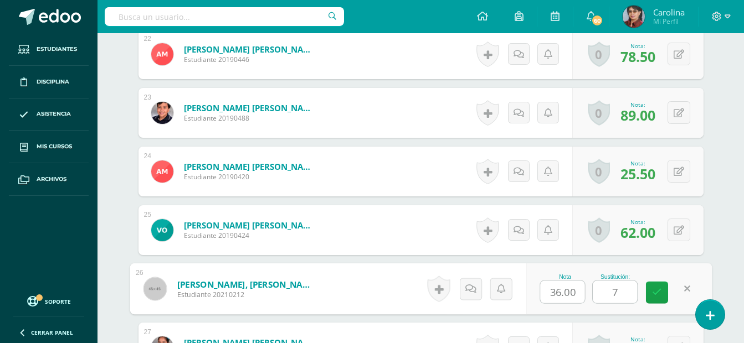
type input "70"
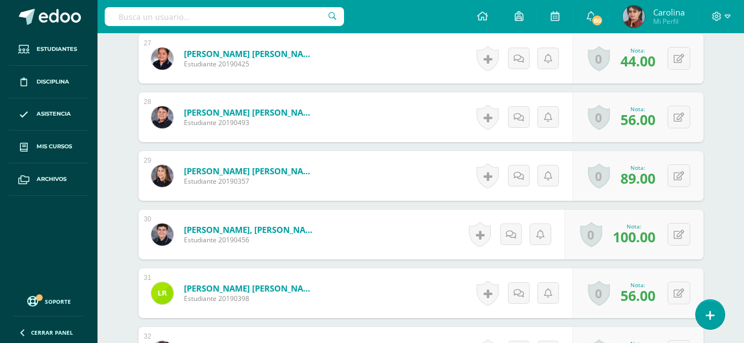
scroll to position [1960, 0]
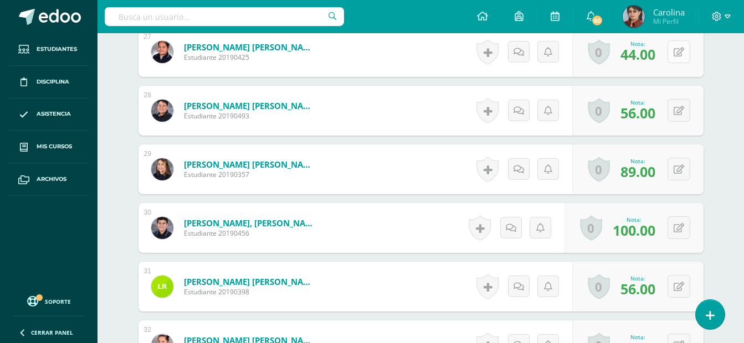
click at [679, 50] on icon at bounding box center [678, 52] width 11 height 9
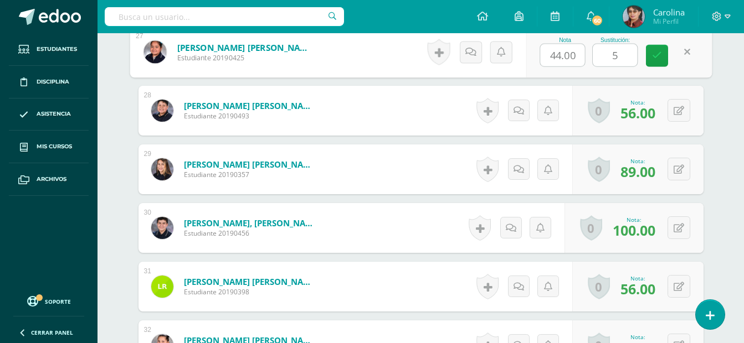
type input "55"
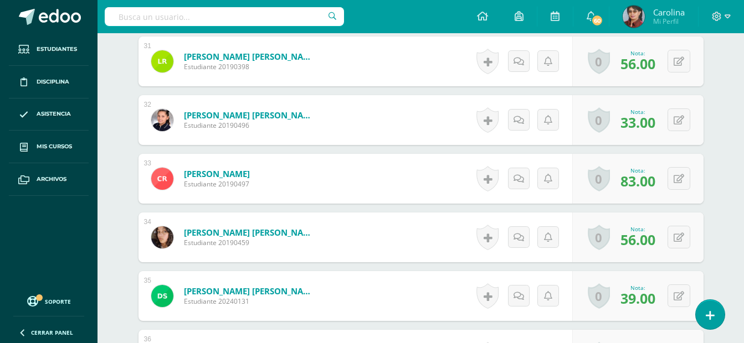
scroll to position [2181, 0]
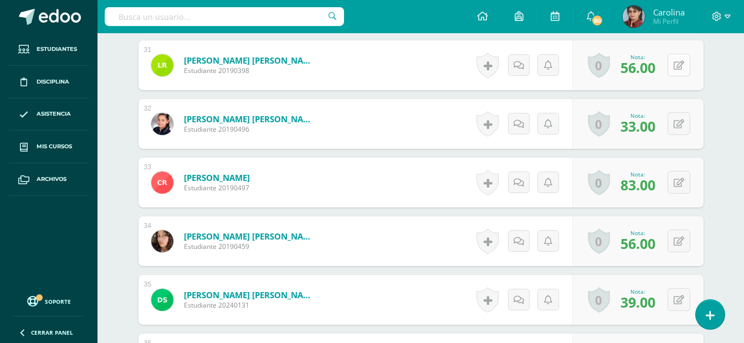
click at [677, 64] on icon at bounding box center [678, 65] width 11 height 9
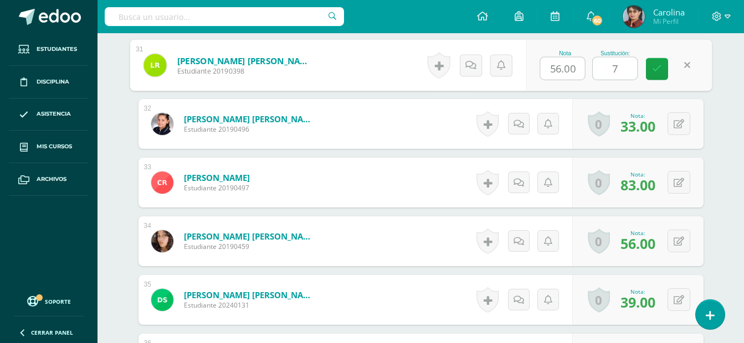
type input "70"
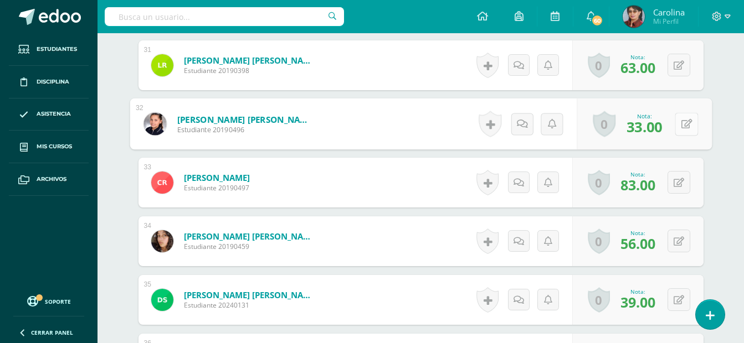
click at [676, 124] on button at bounding box center [685, 123] width 23 height 23
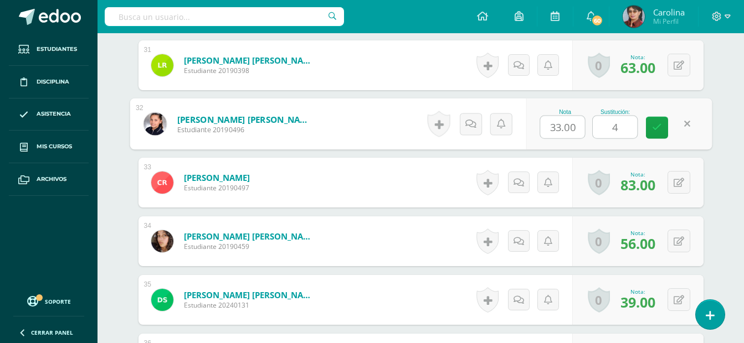
type input "40"
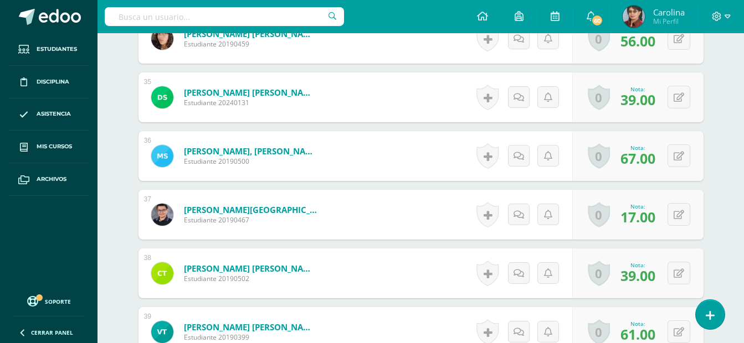
scroll to position [2403, 0]
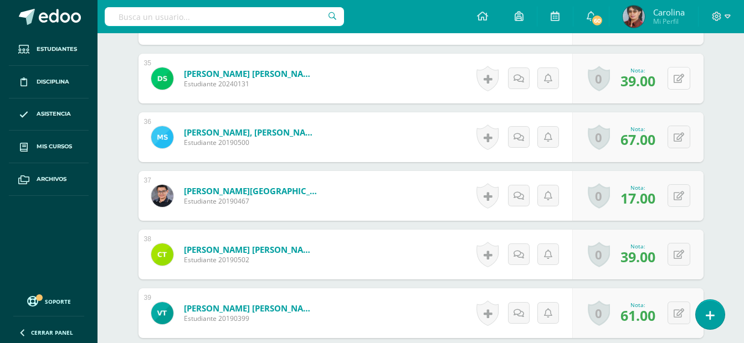
click at [676, 76] on button at bounding box center [678, 78] width 23 height 23
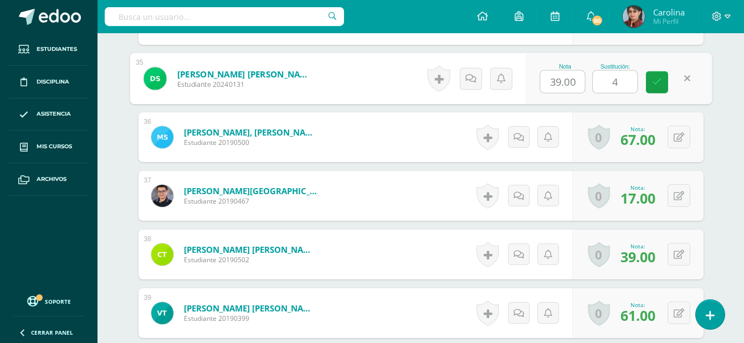
type input "40"
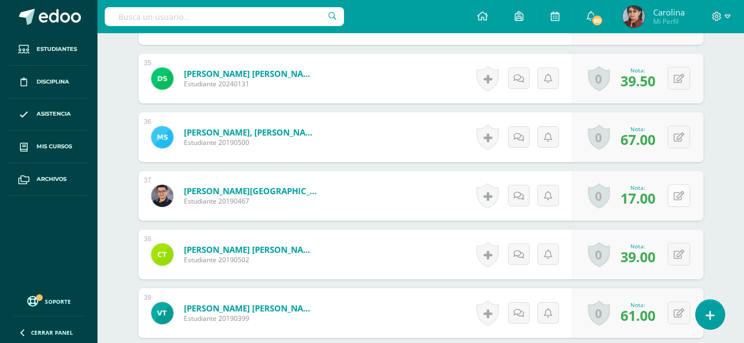
click at [674, 189] on div "0 [GEOGRAPHIC_DATA] Logros obtenidos Aún no hay logros agregados Nota: 17.00" at bounding box center [637, 196] width 131 height 50
click at [674, 184] on button at bounding box center [685, 195] width 23 height 23
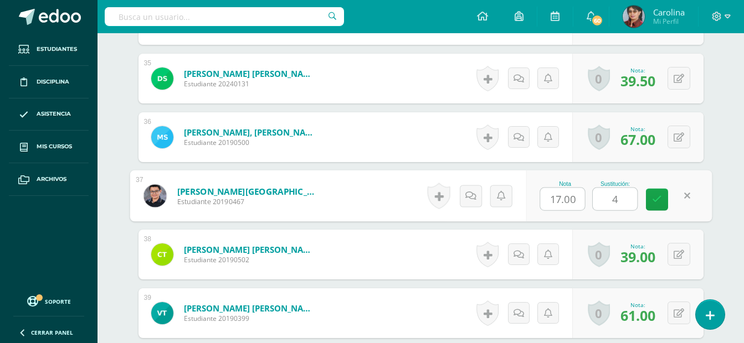
type input "40"
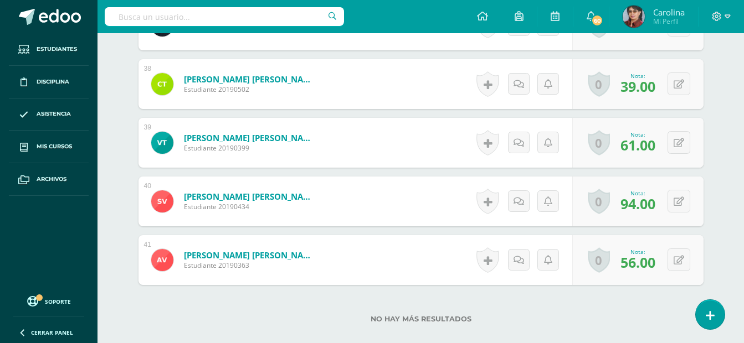
scroll to position [2580, 0]
